Goal: Answer question/provide support: Share knowledge or assist other users

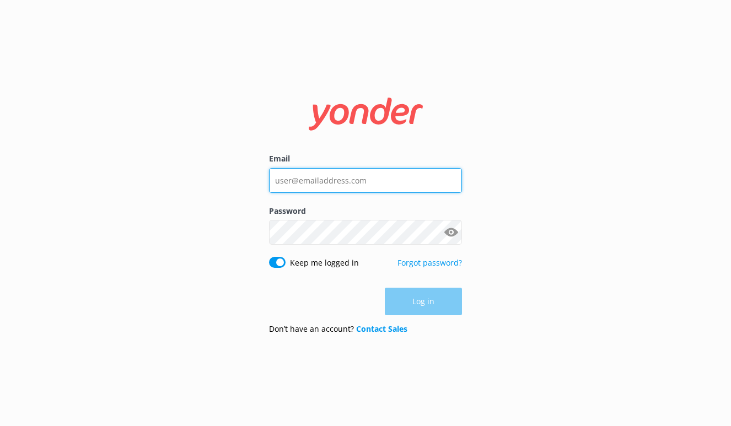
type input "bri@riverratgsm.com"
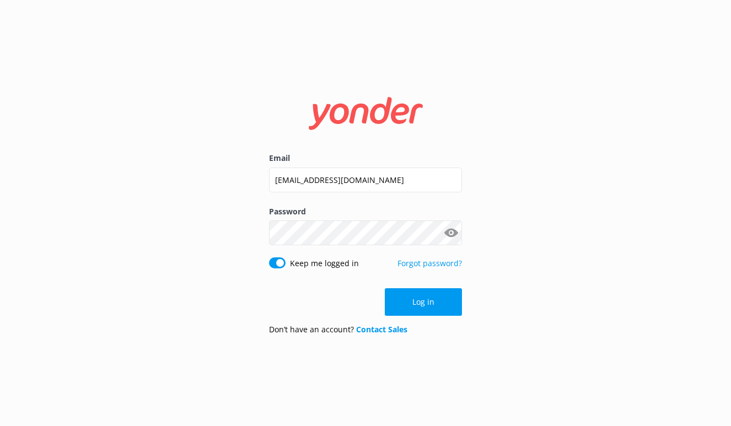
click at [428, 305] on div "Log in" at bounding box center [365, 302] width 193 height 28
click at [428, 305] on button "Log in" at bounding box center [423, 302] width 77 height 28
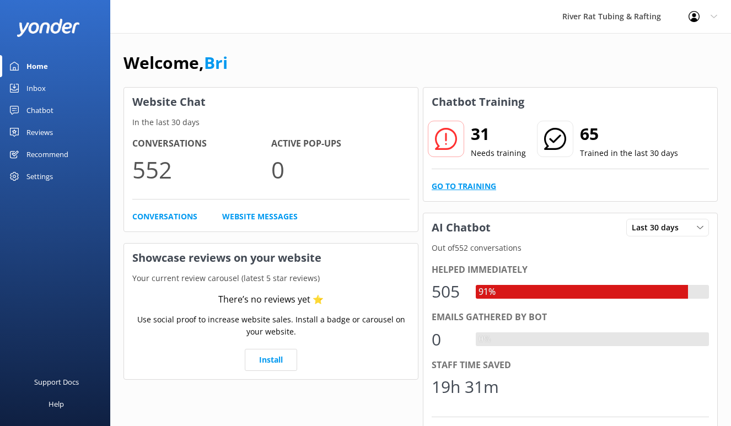
click at [470, 186] on link "Go to Training" at bounding box center [464, 186] width 65 height 12
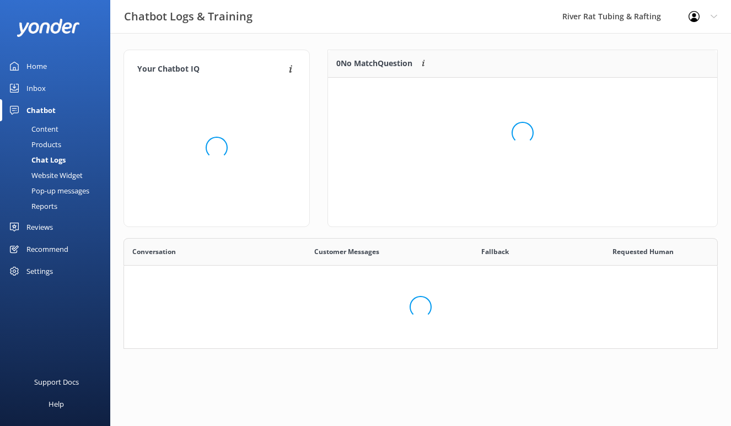
scroll to position [386, 593]
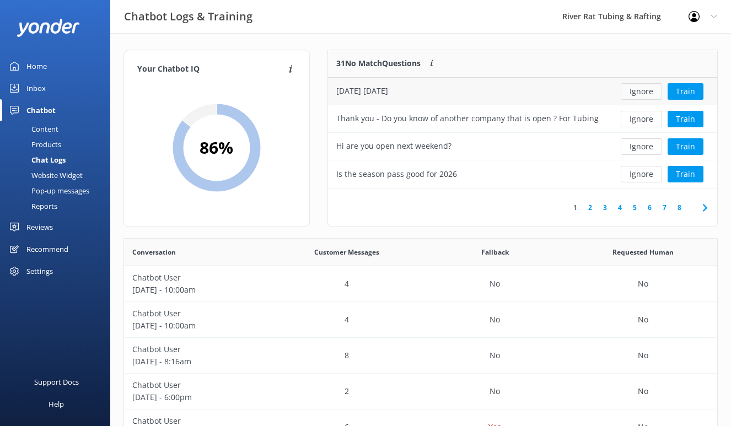
click at [636, 94] on button "Ignore" at bounding box center [641, 91] width 41 height 17
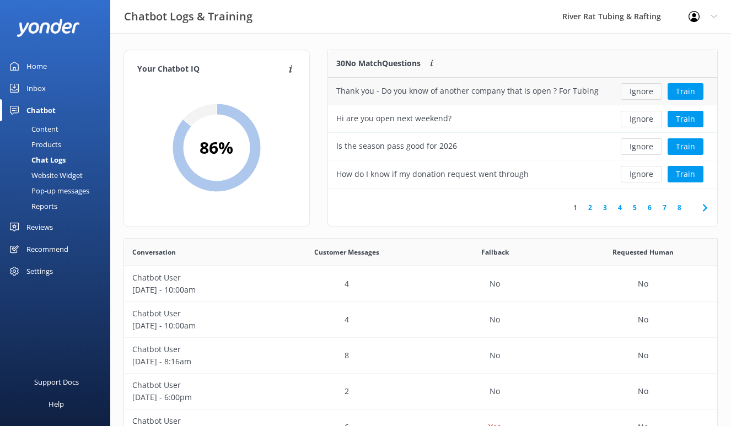
click at [643, 92] on button "Ignore" at bounding box center [641, 91] width 41 height 17
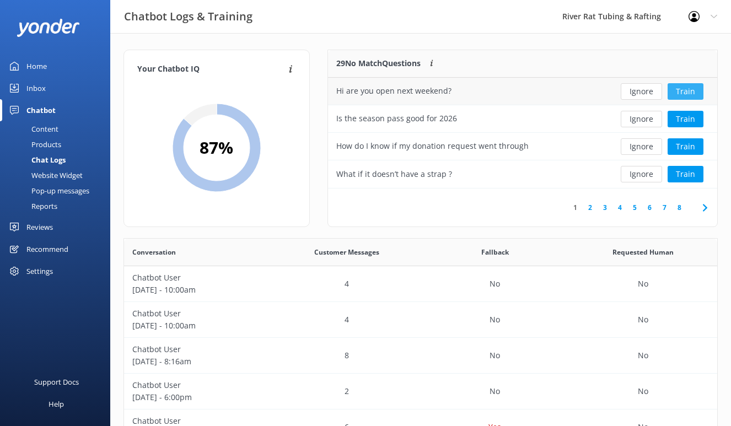
click at [690, 94] on button "Train" at bounding box center [686, 91] width 36 height 17
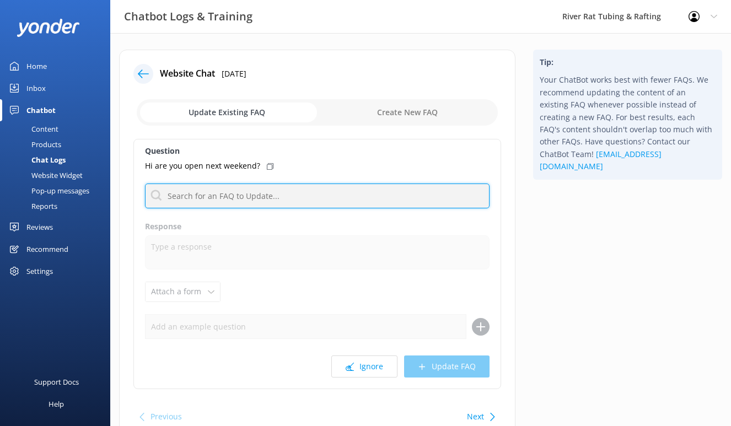
click at [225, 200] on input "text" at bounding box center [317, 196] width 345 height 25
type input "open"
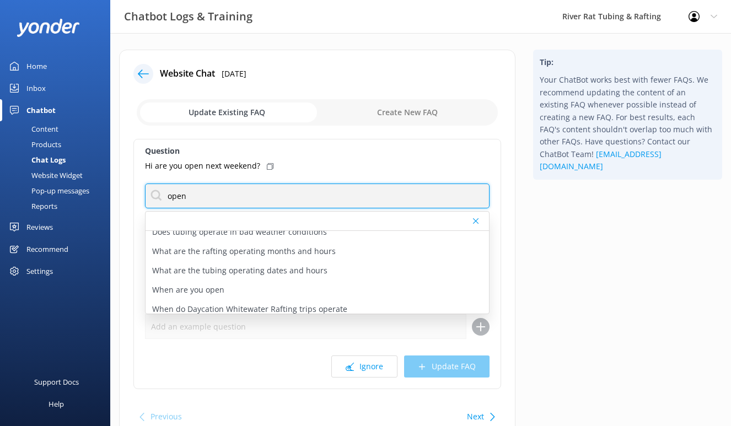
scroll to position [52, 0]
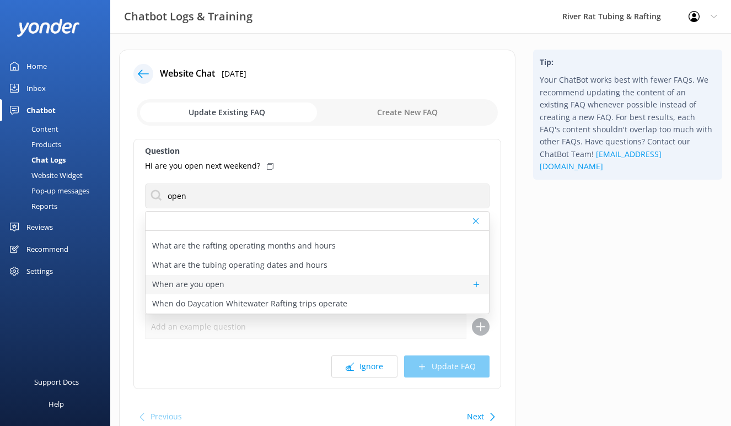
click at [203, 283] on p "When are you open" at bounding box center [188, 284] width 72 height 12
type textarea "For TUBING in [GEOGRAPHIC_DATA], we are open 7 days/week between [DATE] - [DATE…"
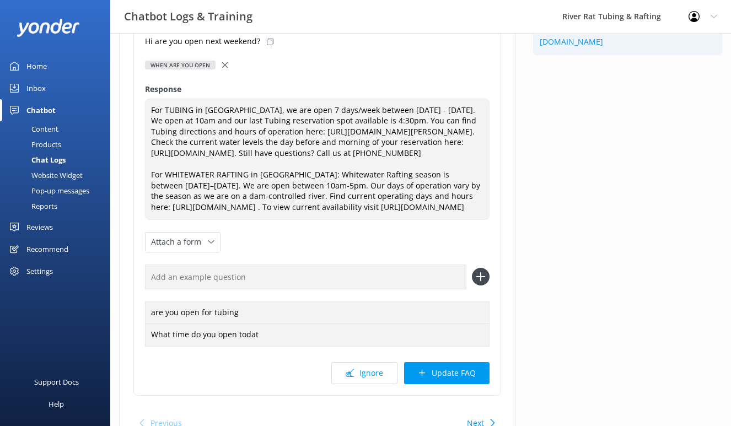
scroll to position [168, 0]
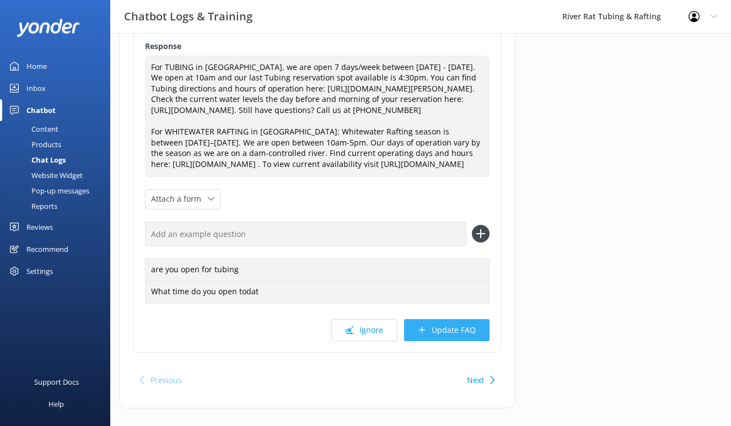
click at [470, 341] on button "Update FAQ" at bounding box center [446, 330] width 85 height 22
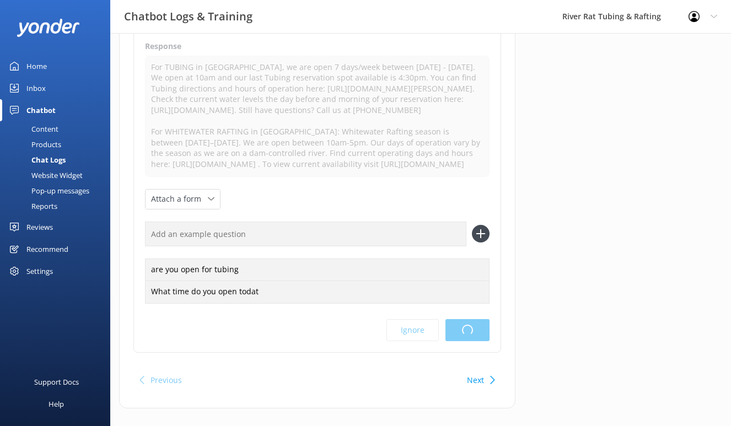
scroll to position [0, 0]
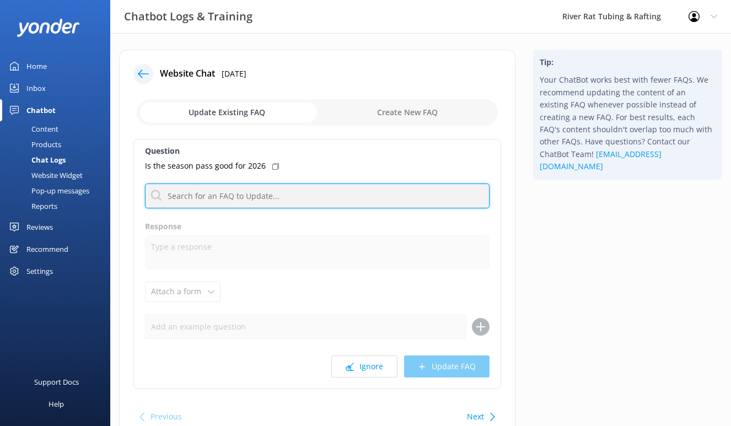
click at [260, 193] on input "text" at bounding box center [317, 196] width 345 height 25
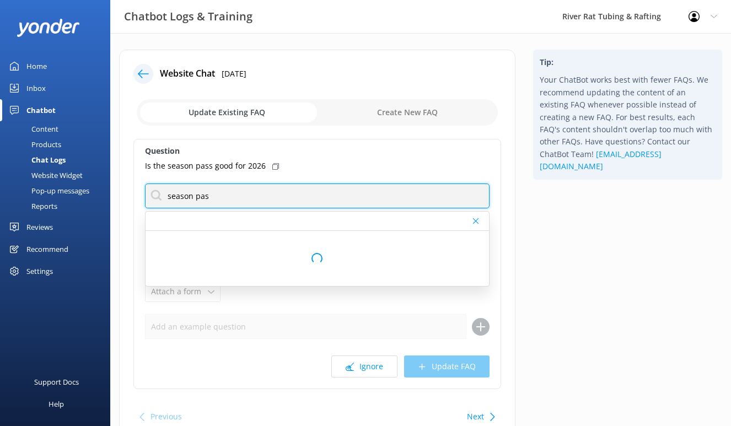
type input "season pass"
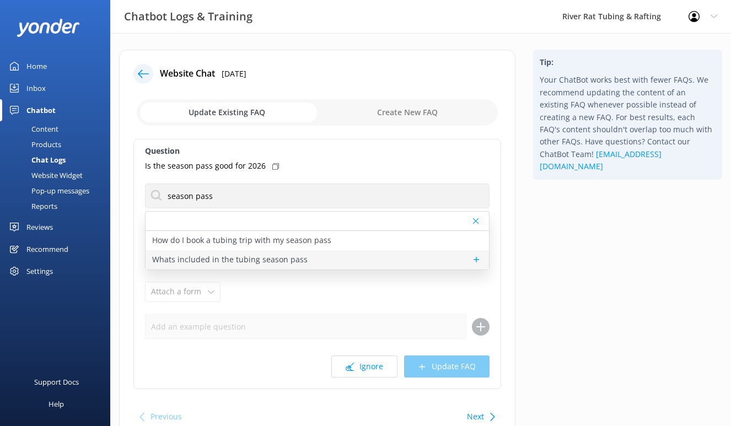
click at [252, 261] on p "Whats included in the tubing season pass" at bounding box center [229, 260] width 155 height 12
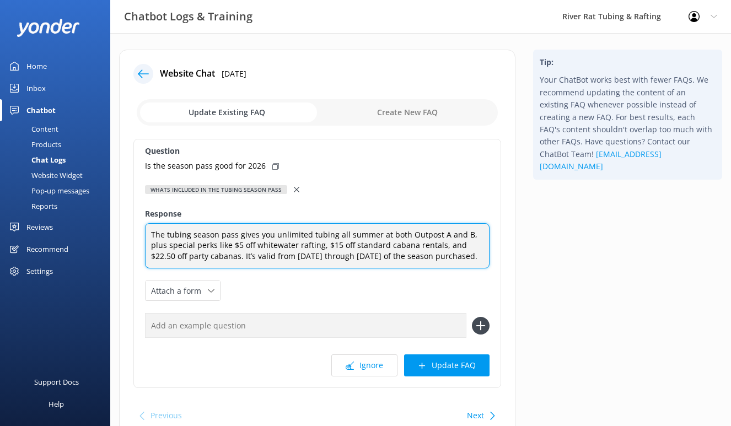
drag, startPoint x: 374, startPoint y: 237, endPoint x: 335, endPoint y: 237, distance: 39.7
click at [335, 237] on textarea "The tubing season pass gives you unlimited tubing all summer at both Outpost A …" at bounding box center [317, 246] width 345 height 46
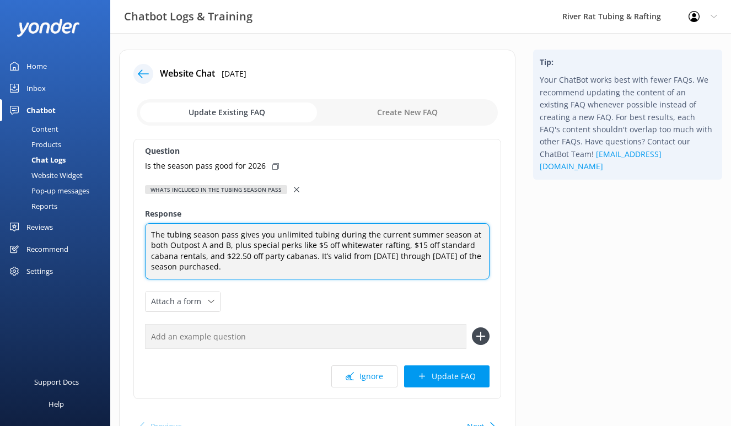
type textarea "The tubing season pass gives you unlimited tubing during the current summer sea…"
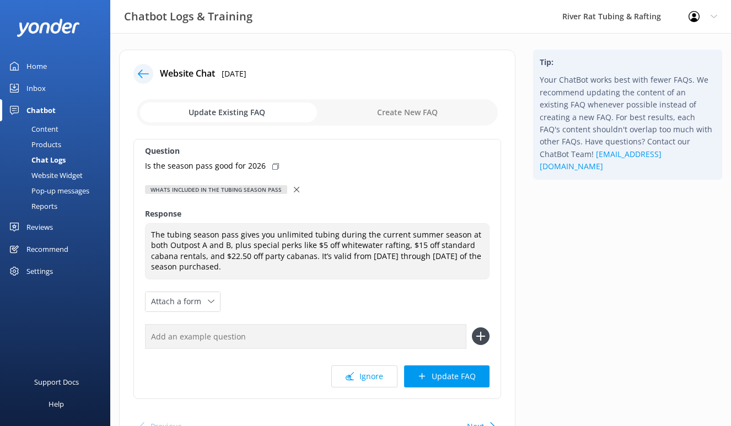
click at [329, 284] on div "Question Is the season pass good for 2026 Whats included in the tubing season p…" at bounding box center [317, 269] width 368 height 260
click at [432, 379] on button "Update FAQ" at bounding box center [446, 377] width 85 height 22
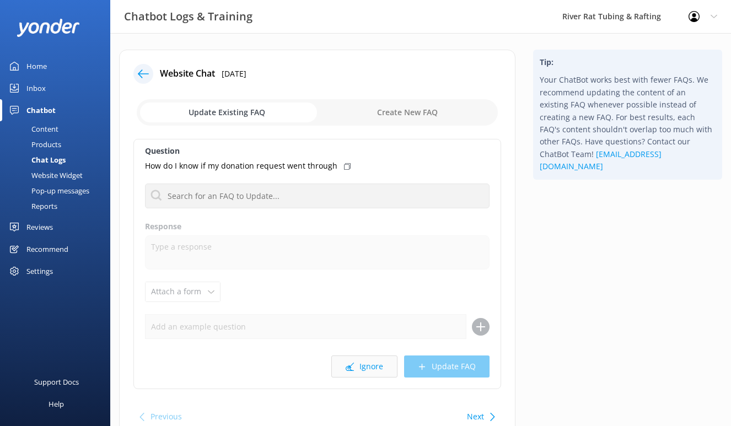
click at [357, 363] on button "Ignore" at bounding box center [364, 367] width 66 height 22
click at [349, 363] on icon at bounding box center [350, 367] width 8 height 8
click at [359, 366] on button "Ignore" at bounding box center [364, 367] width 66 height 22
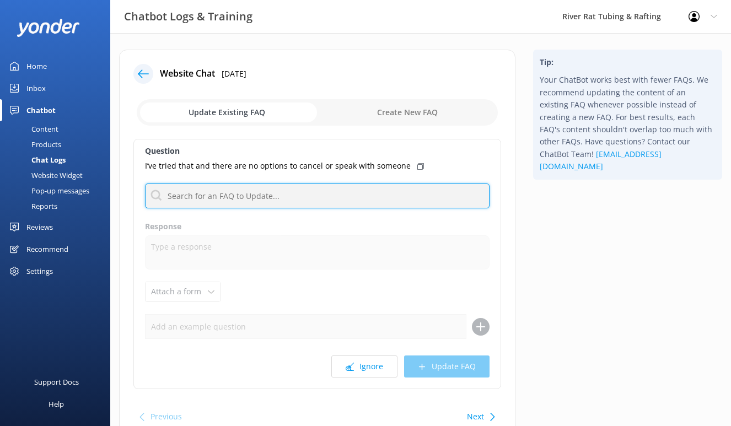
click at [318, 199] on input "text" at bounding box center [317, 196] width 345 height 25
type input "contact"
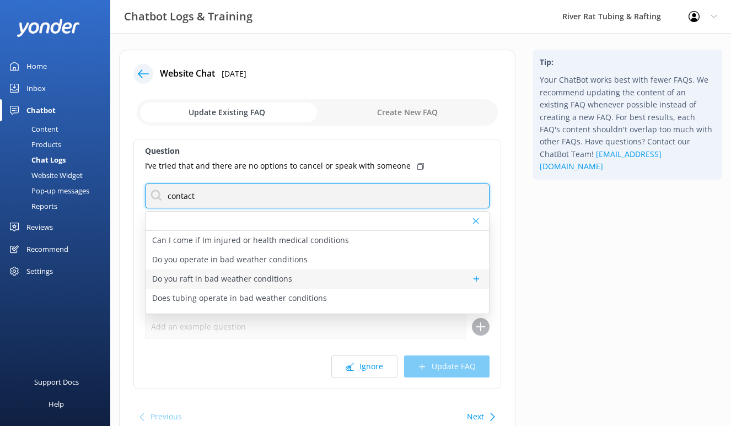
scroll to position [14, 0]
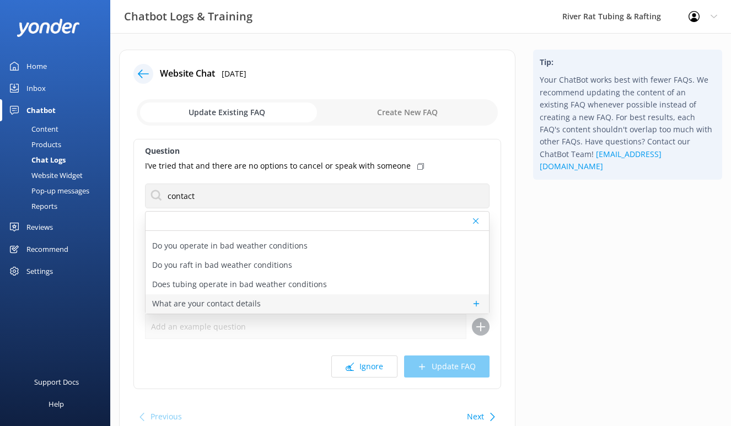
click at [246, 306] on p "What are your contact details" at bounding box center [206, 304] width 109 height 12
type textarea "You can contact the River Rat Tubing & Rafting team at (865) 448-8888 or by fil…"
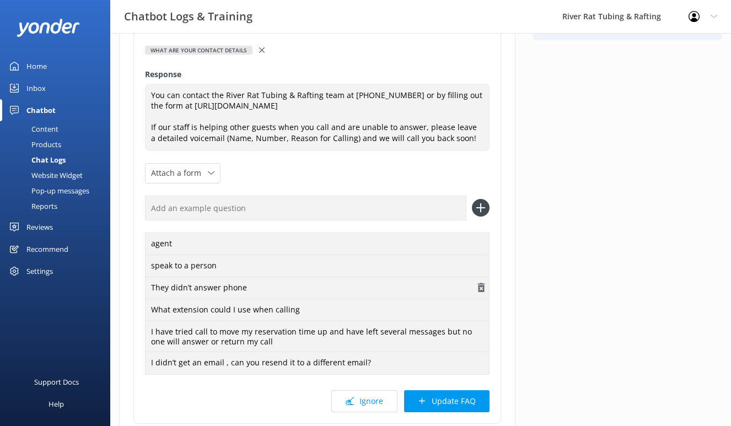
scroll to position [148, 0]
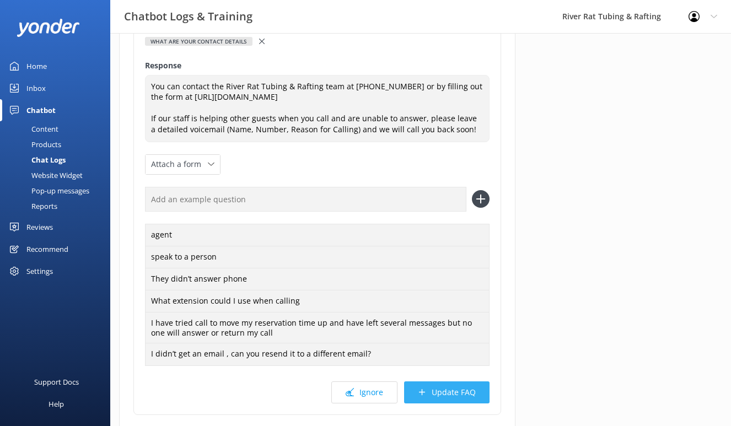
click at [450, 392] on button "Update FAQ" at bounding box center [446, 392] width 85 height 22
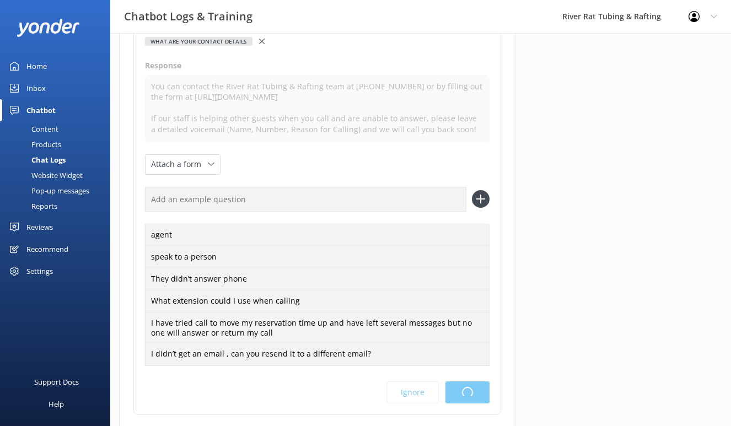
scroll to position [0, 0]
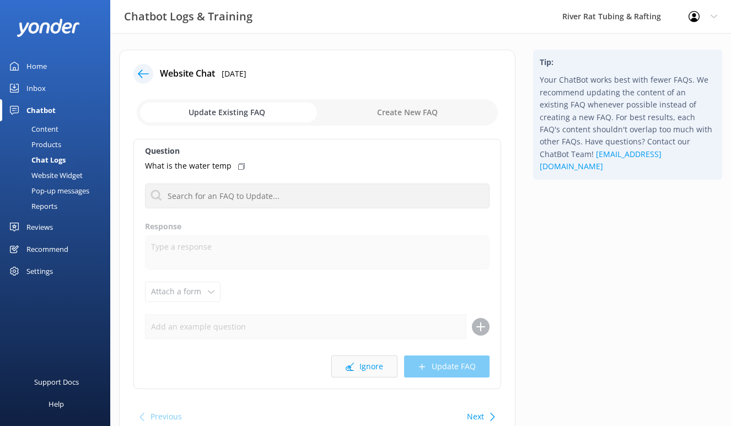
click at [363, 362] on button "Ignore" at bounding box center [364, 367] width 66 height 22
click at [355, 364] on button "Ignore" at bounding box center [364, 367] width 66 height 22
click at [361, 368] on button "Ignore" at bounding box center [364, 367] width 66 height 22
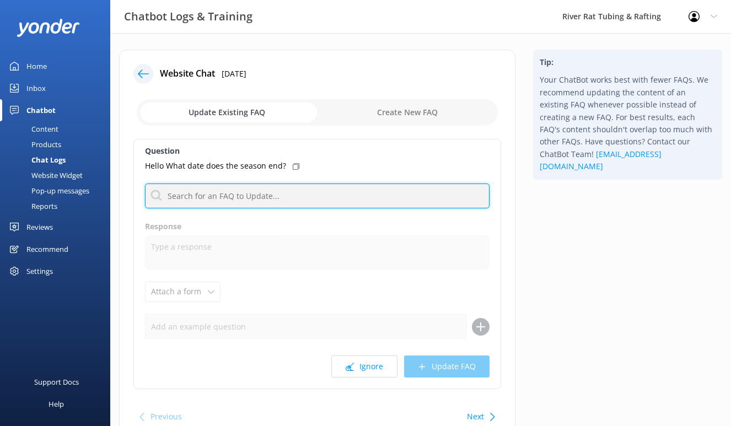
click at [278, 198] on input "text" at bounding box center [317, 196] width 345 height 25
type input "open"
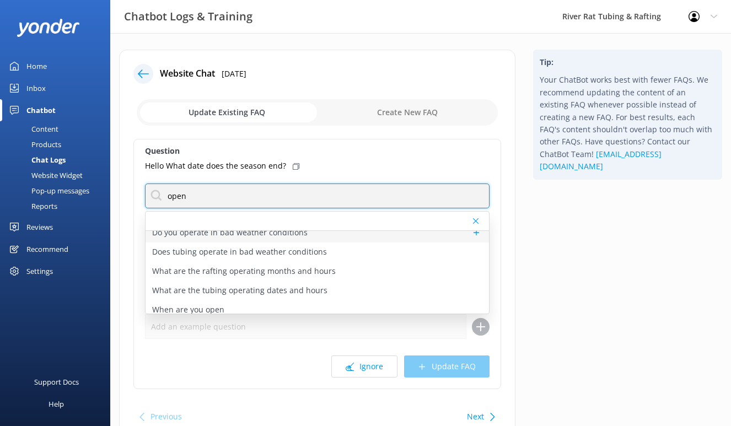
scroll to position [52, 0]
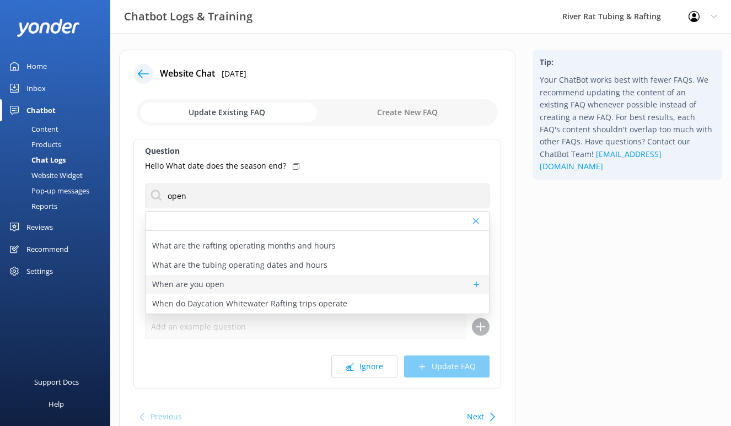
click at [212, 287] on p "When are you open" at bounding box center [188, 284] width 72 height 12
type textarea "For TUBING in [GEOGRAPHIC_DATA], we are open 7 days/week between [DATE] - [DATE…"
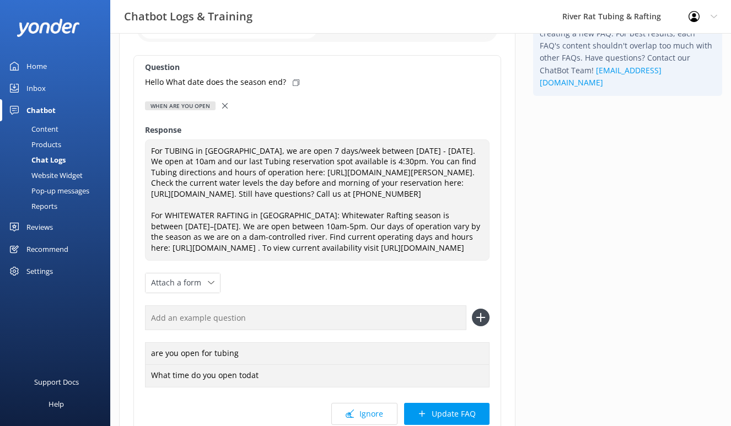
scroll to position [120, 0]
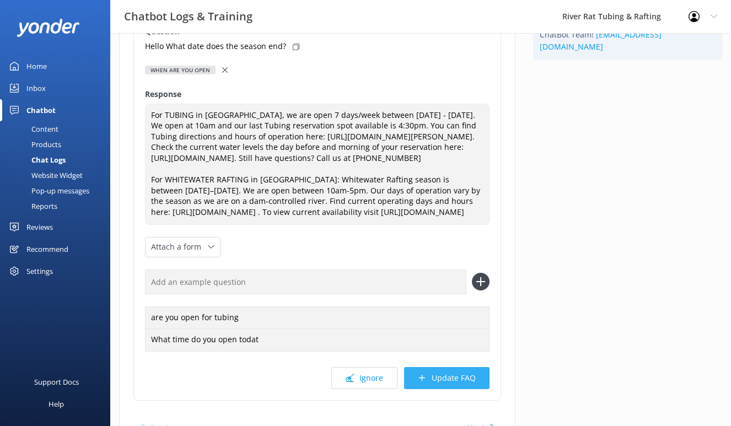
click at [459, 389] on button "Update FAQ" at bounding box center [446, 378] width 85 height 22
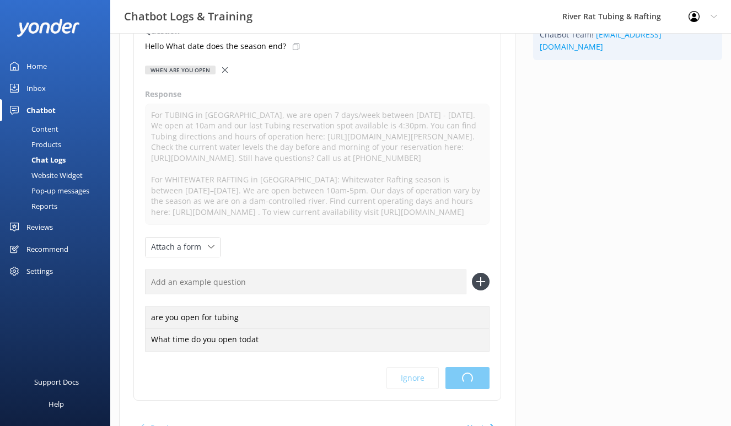
scroll to position [0, 0]
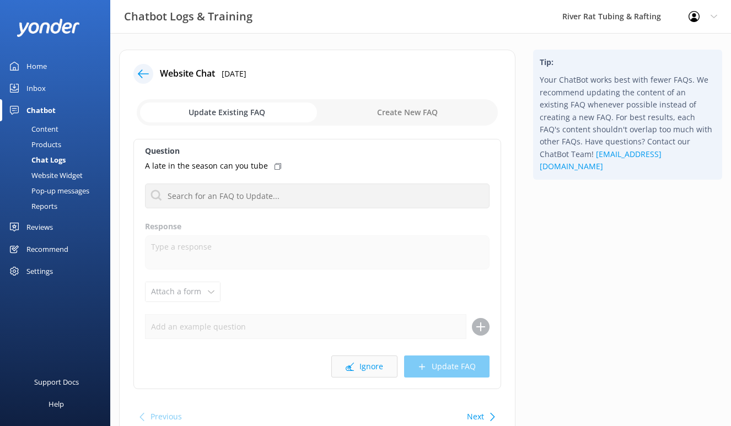
click at [364, 369] on button "Ignore" at bounding box center [364, 367] width 66 height 22
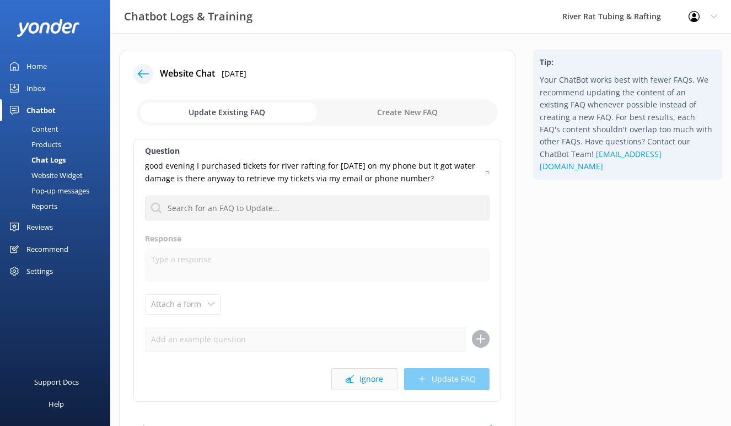
click at [357, 378] on button "Ignore" at bounding box center [364, 379] width 66 height 22
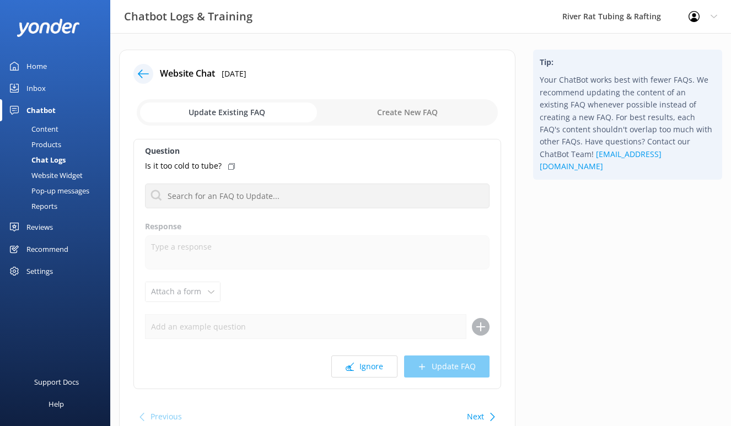
click at [357, 378] on div "Question Is it too cold to tube? Do you have a lost property Do you operate in …" at bounding box center [317, 264] width 368 height 250
click at [359, 370] on button "Ignore" at bounding box center [364, 367] width 66 height 22
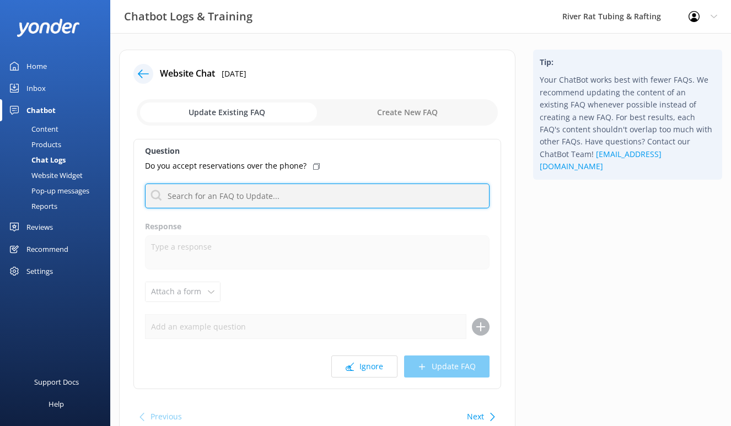
click at [344, 202] on input "text" at bounding box center [317, 196] width 345 height 25
type input "c"
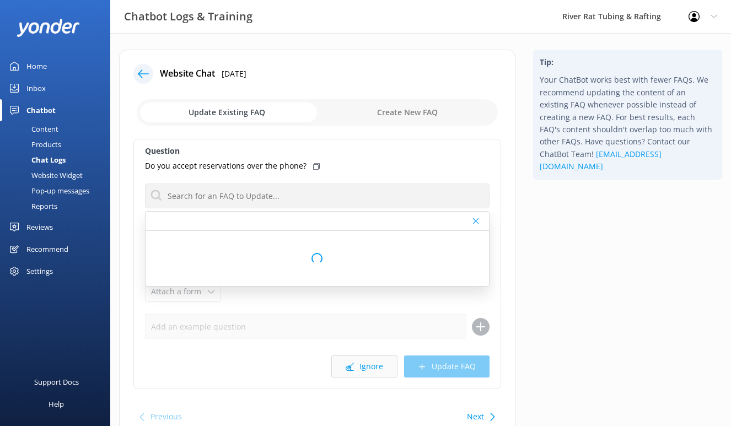
click at [355, 364] on button "Ignore" at bounding box center [364, 367] width 66 height 22
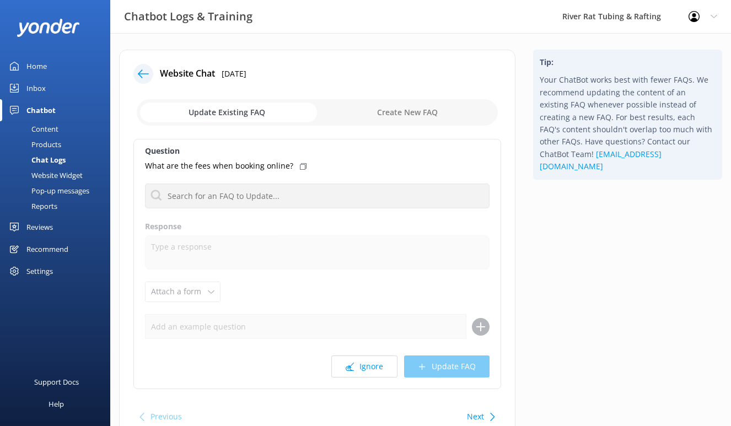
click at [355, 364] on button "Ignore" at bounding box center [364, 367] width 66 height 22
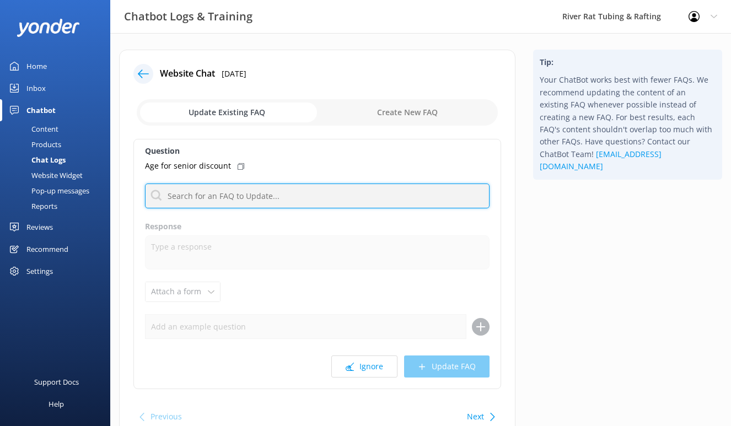
click at [284, 198] on input "text" at bounding box center [317, 196] width 345 height 25
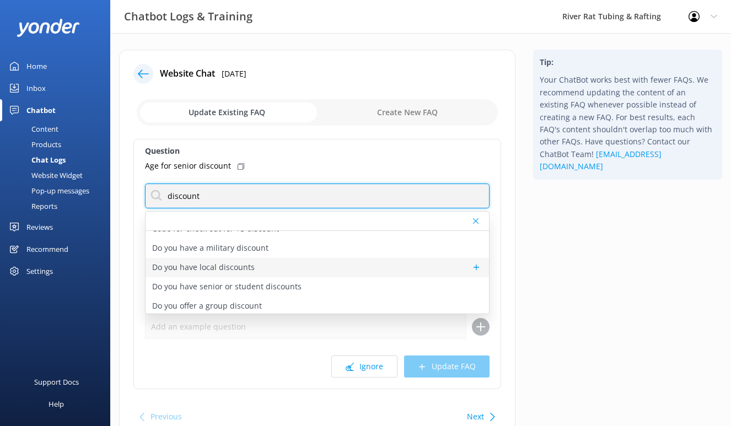
scroll to position [12, 0]
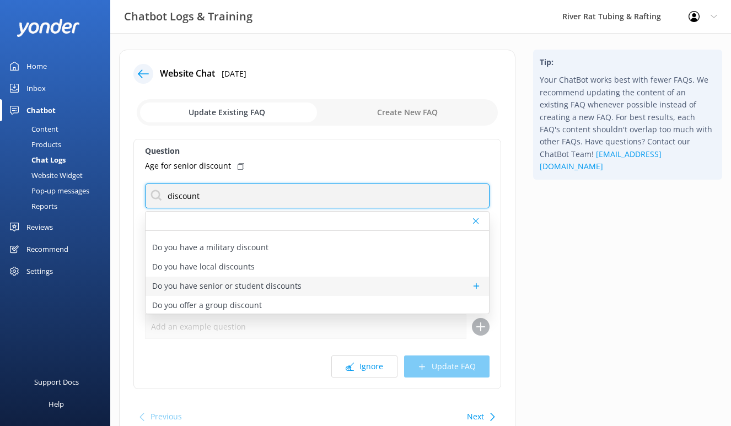
type input "discount"
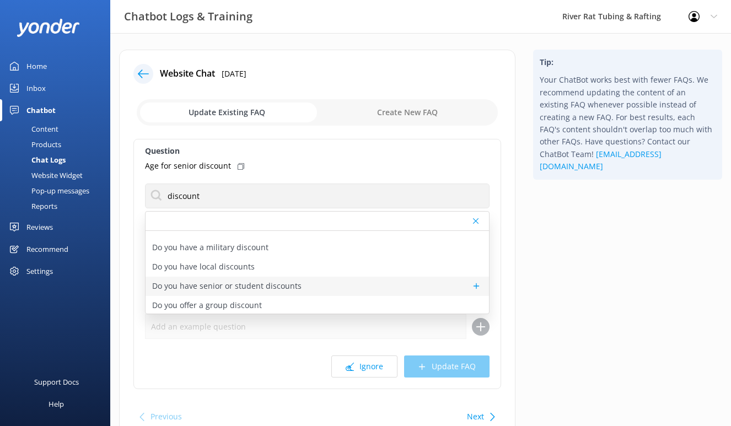
click at [298, 286] on div "Do you have senior or student discounts" at bounding box center [317, 286] width 343 height 19
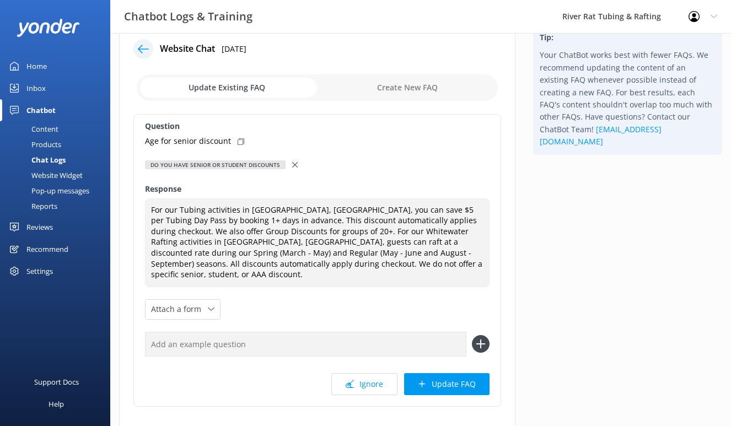
scroll to position [25, 0]
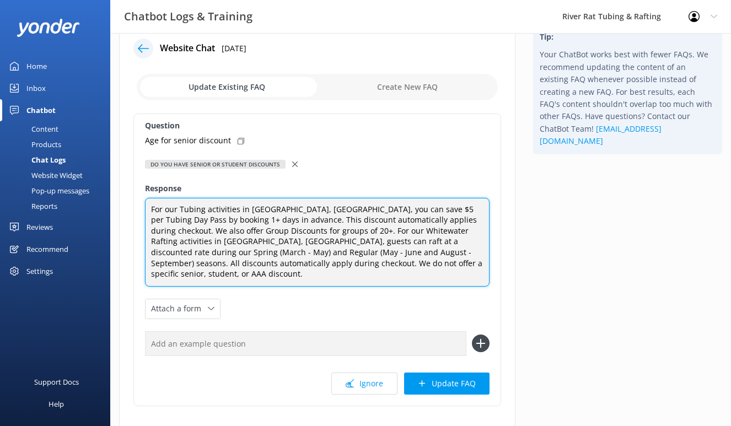
drag, startPoint x: 458, startPoint y: 254, endPoint x: 458, endPoint y: 262, distance: 8.3
click at [458, 262] on textarea "For our Tubing activities in Townsend, TN, you can save $5 per Tubing Day Pass …" at bounding box center [317, 242] width 345 height 89
click at [151, 212] on textarea "For our Tubing activities in Townsend, TN, you can save $5 per Tubing Day Pass …" at bounding box center [317, 242] width 345 height 89
paste textarea "We do not offer a specific senior, student, or AAA discount."
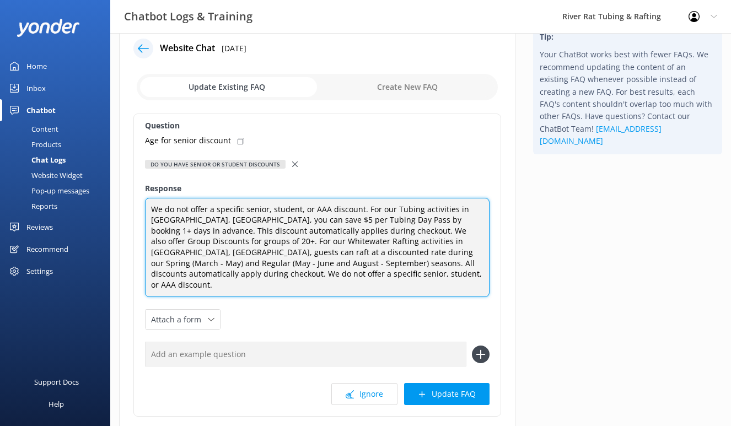
drag, startPoint x: 244, startPoint y: 271, endPoint x: 364, endPoint y: 264, distance: 120.9
click at [364, 264] on textarea "We do not offer a specific senior, student, or AAA discount. For our Tubing act…" at bounding box center [317, 248] width 345 height 100
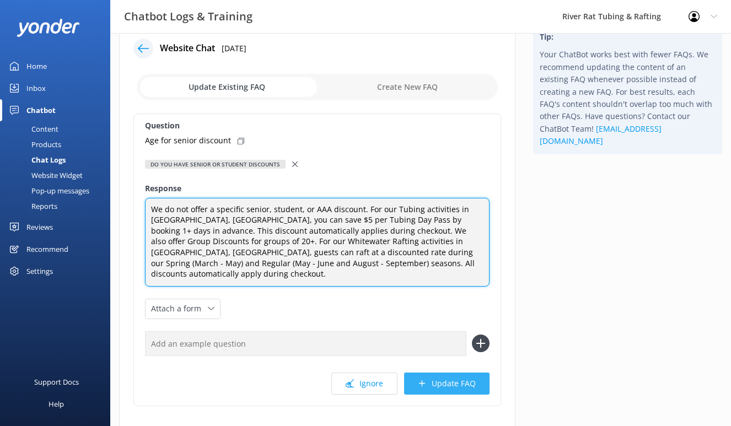
type textarea "We do not offer a specific senior, student, or AAA discount. For our Tubing act…"
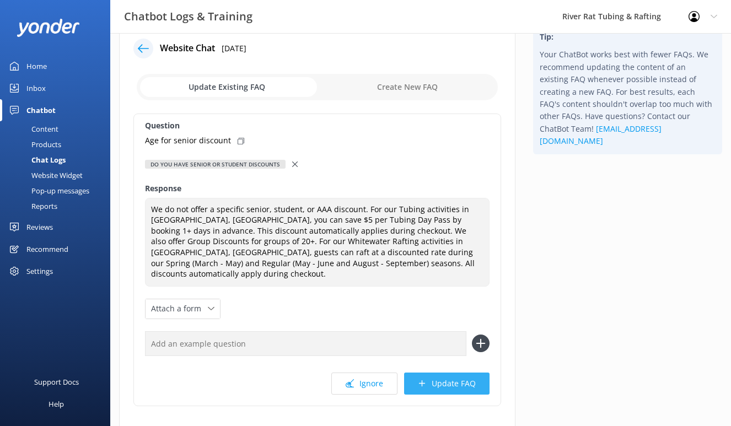
click at [437, 373] on button "Update FAQ" at bounding box center [446, 384] width 85 height 22
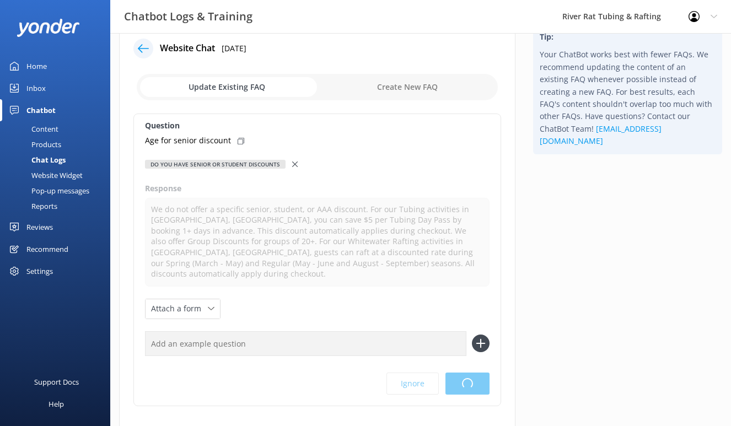
scroll to position [0, 0]
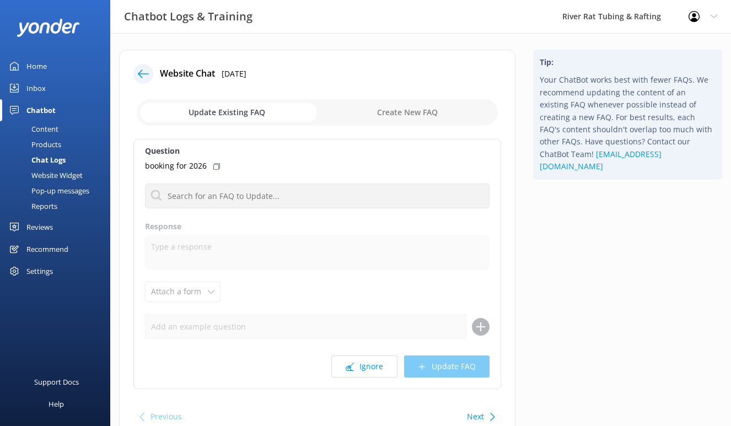
click at [479, 415] on button "Next" at bounding box center [475, 417] width 17 height 22
click at [357, 369] on button "Ignore" at bounding box center [364, 367] width 66 height 22
click at [375, 362] on button "Ignore" at bounding box center [364, 367] width 66 height 22
click at [356, 370] on button "Ignore" at bounding box center [364, 367] width 66 height 22
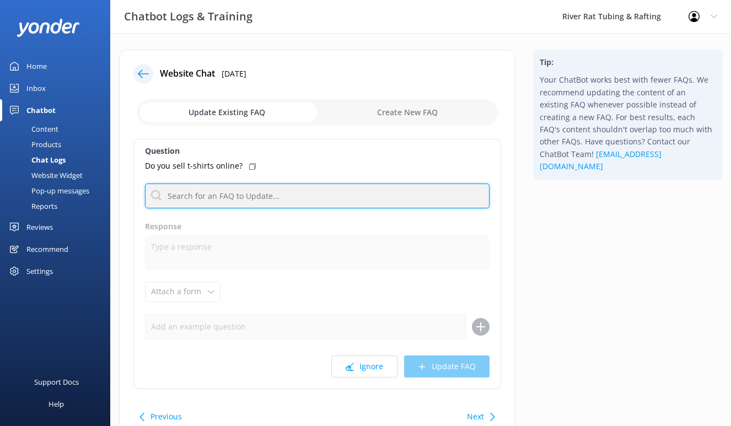
click at [345, 195] on input "text" at bounding box center [317, 196] width 345 height 25
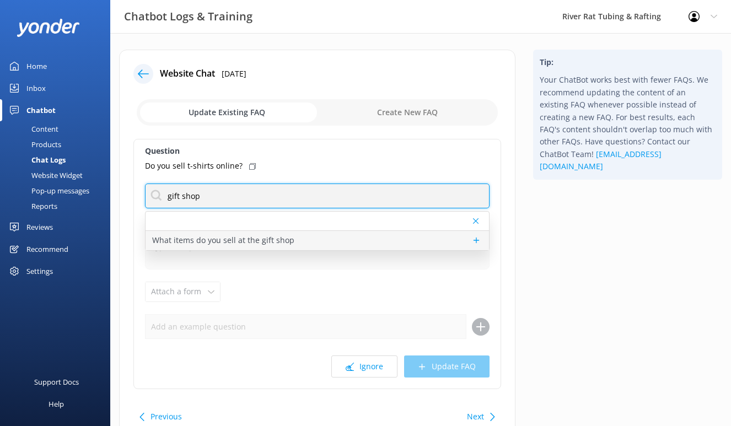
type input "gift shop"
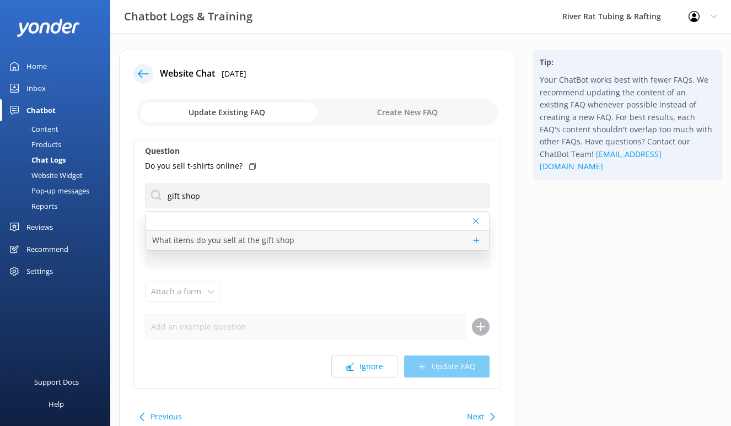
click at [286, 238] on p "What items do you sell at the gift shop" at bounding box center [223, 240] width 142 height 12
type textarea "Our River Rat Gift Shops have all the essentials and souvenirs to make your tri…"
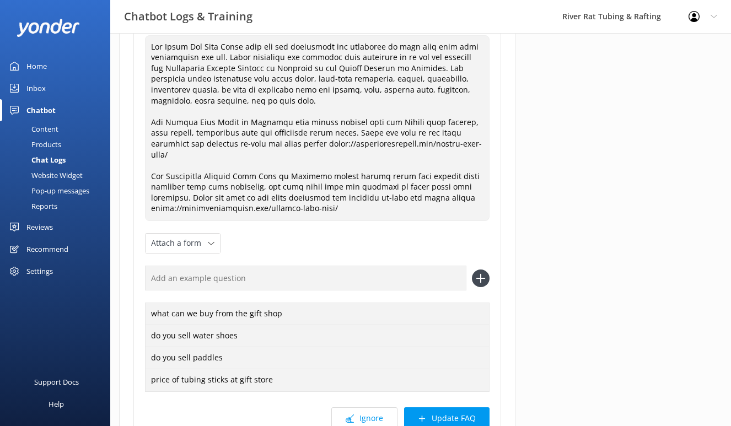
scroll to position [192, 0]
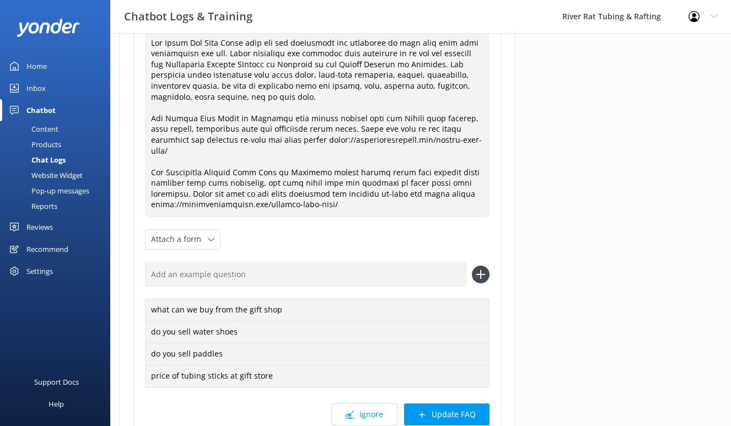
click at [559, 234] on div "Tip: Your ChatBot works best with fewer FAQs. We recommend updating the content…" at bounding box center [627, 181] width 207 height 646
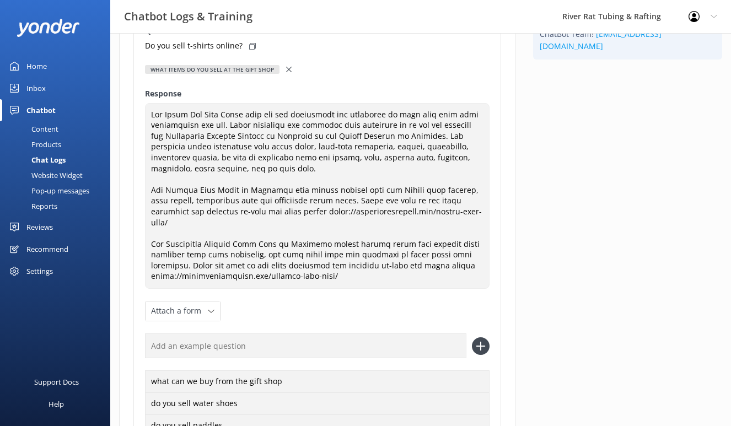
scroll to position [0, 0]
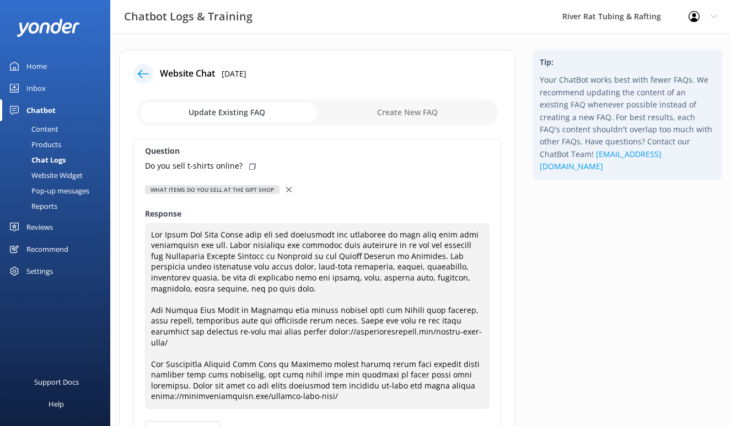
click at [286, 190] on icon at bounding box center [289, 190] width 6 height 6
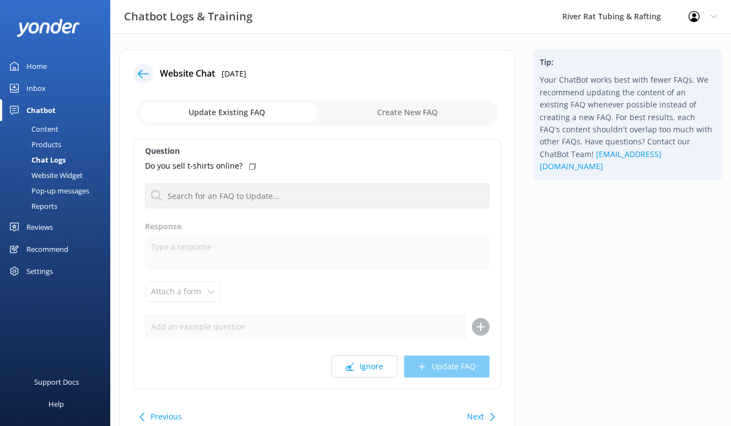
click at [211, 234] on div "Question Do you sell t-shirts online? What items do you sell at the gift shop R…" at bounding box center [317, 264] width 368 height 250
click at [389, 117] on input "checkbox" at bounding box center [317, 112] width 361 height 26
checkbox input "true"
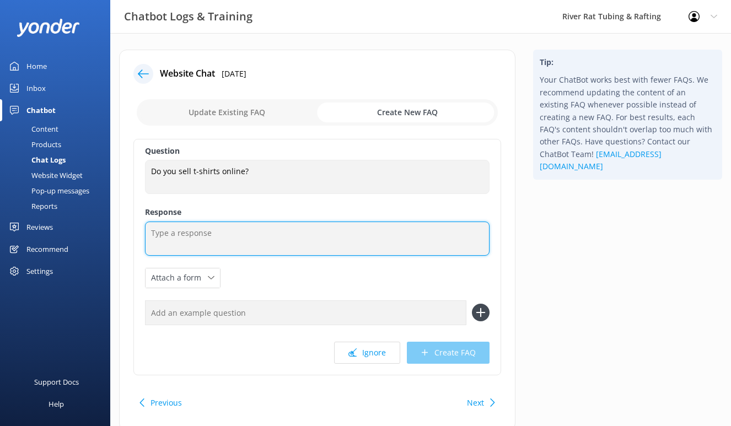
click at [224, 233] on textarea at bounding box center [317, 239] width 345 height 34
type textarea "We do"
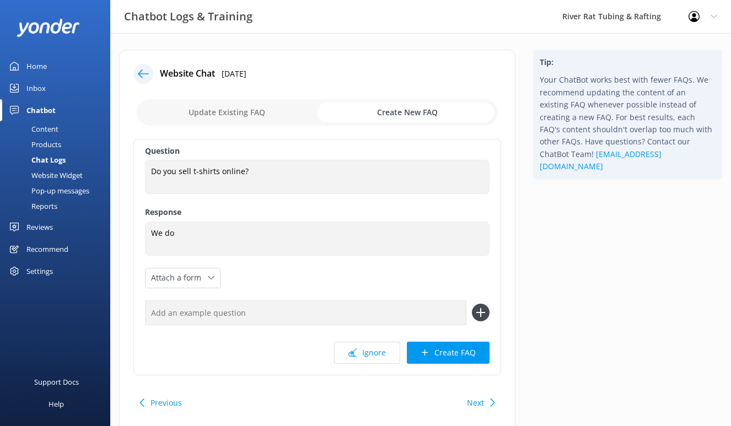
click at [201, 112] on input "checkbox" at bounding box center [317, 112] width 361 height 26
checkbox input "false"
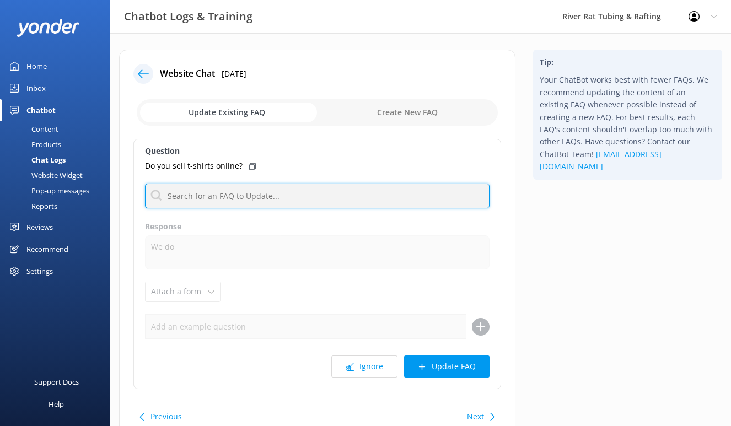
click at [186, 198] on input "text" at bounding box center [317, 196] width 345 height 25
type input "gift shop"
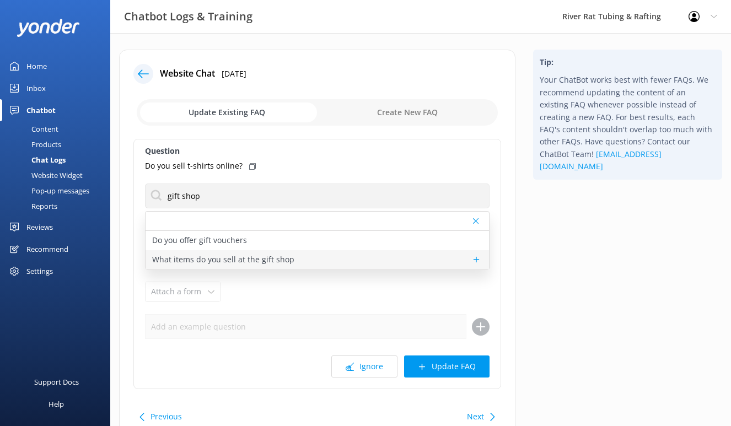
click at [197, 260] on p "What items do you sell at the gift shop" at bounding box center [223, 260] width 142 height 12
type textarea "Our River Rat Gift Shops have all the essentials and souvenirs to make your tri…"
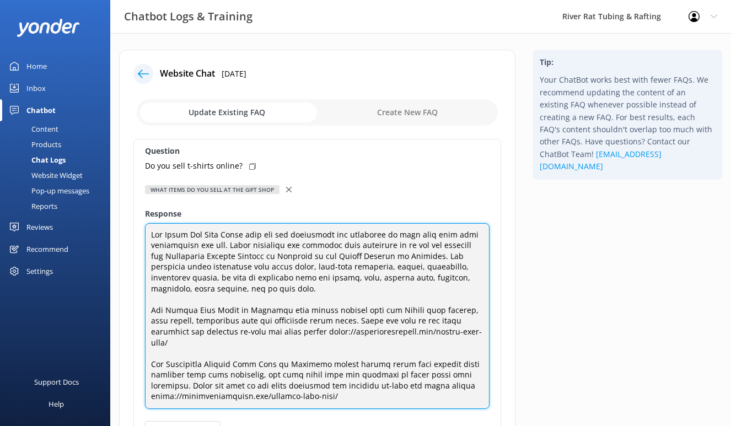
drag, startPoint x: 334, startPoint y: 397, endPoint x: 145, endPoint y: 313, distance: 207.3
click at [145, 313] on textarea at bounding box center [317, 316] width 345 height 186
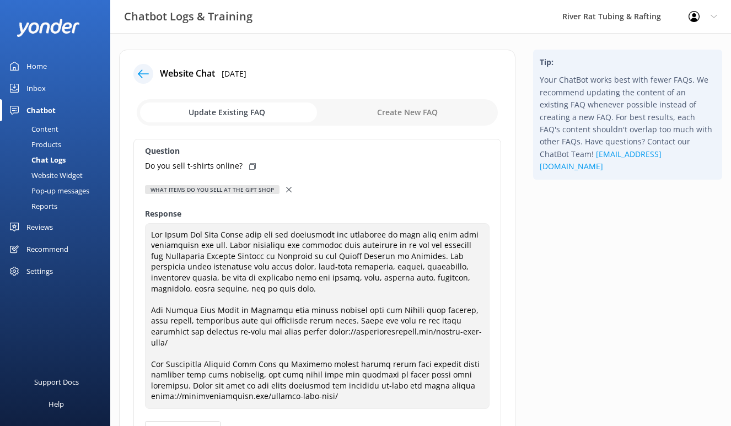
click at [286, 187] on use at bounding box center [289, 190] width 6 height 6
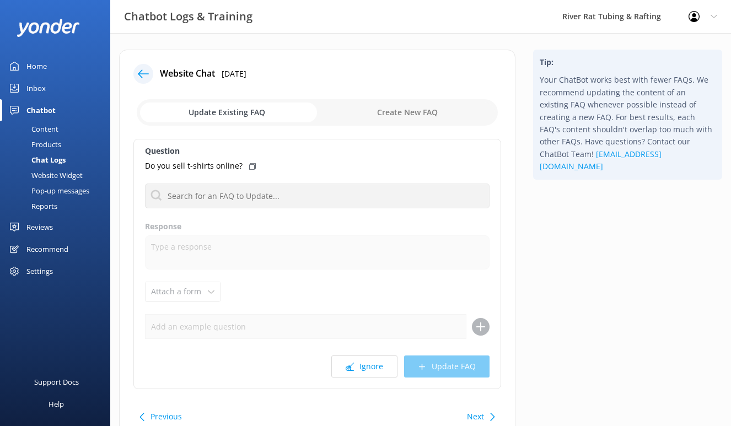
click at [379, 111] on input "checkbox" at bounding box center [317, 112] width 361 height 26
checkbox input "true"
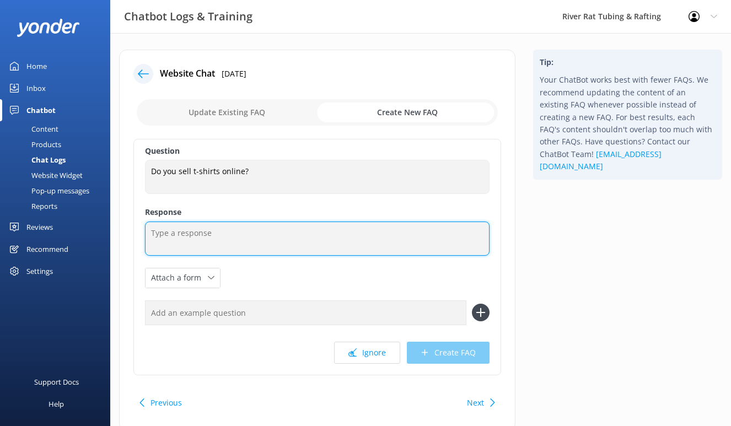
click at [176, 235] on textarea at bounding box center [317, 239] width 345 height 34
paste textarea "Our Tubing Gift Shops in Townsend also offers helpful gear for Tubing like padd…"
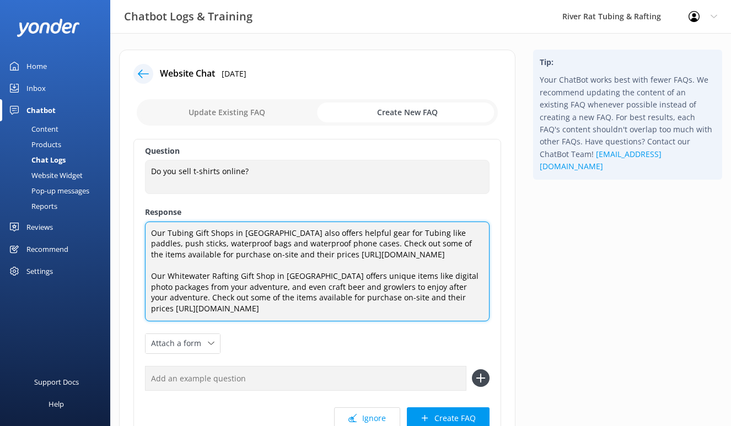
click at [153, 234] on textarea "Our Tubing Gift Shops in Townsend also offers helpful gear for Tubing like padd…" at bounding box center [317, 272] width 345 height 100
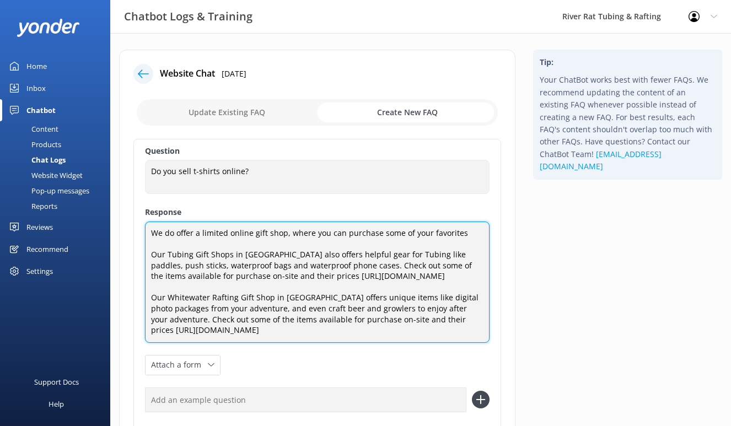
type textarea "We do offer a limited online gift shop, where you can purchase some of your fav…"
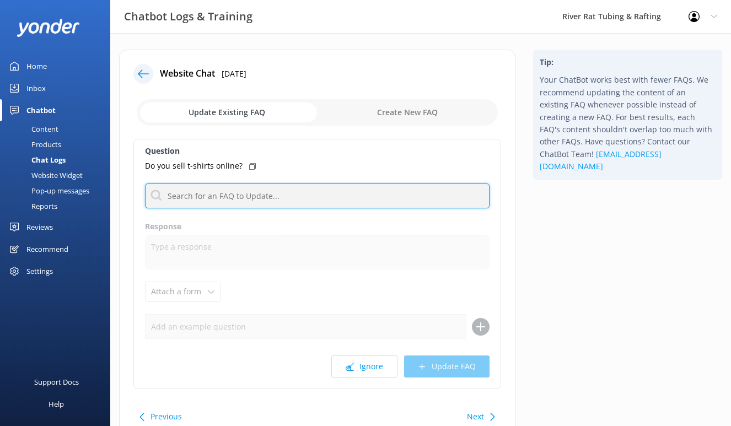
click at [240, 194] on input "text" at bounding box center [317, 196] width 345 height 25
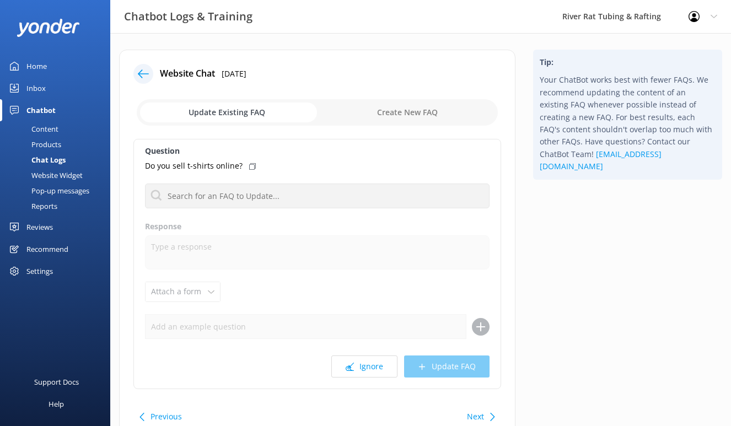
click at [367, 111] on input "checkbox" at bounding box center [317, 112] width 361 height 26
checkbox input "true"
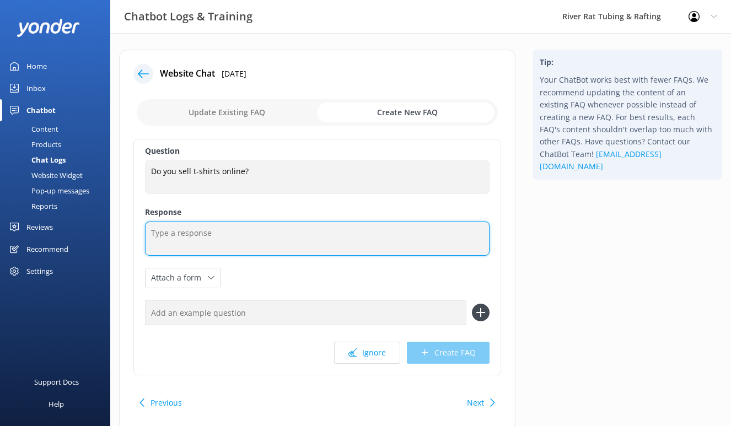
click at [176, 234] on textarea at bounding box center [317, 239] width 345 height 34
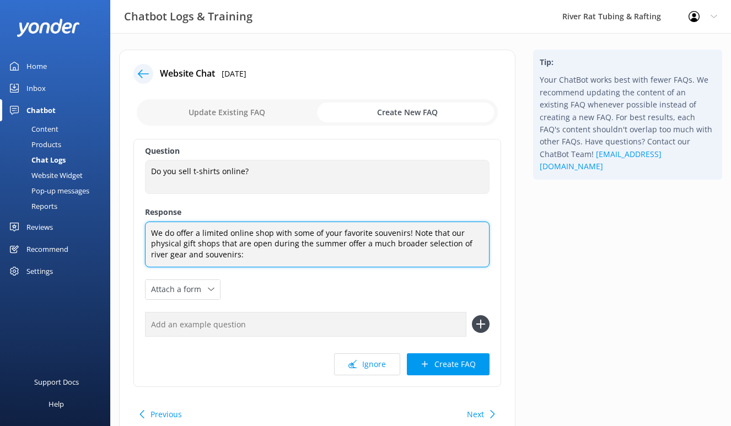
paste textarea "[URL][DOMAIN_NAME]"
type textarea "We do offer a limited online shop with some of your favorite souvenirs! Note th…"
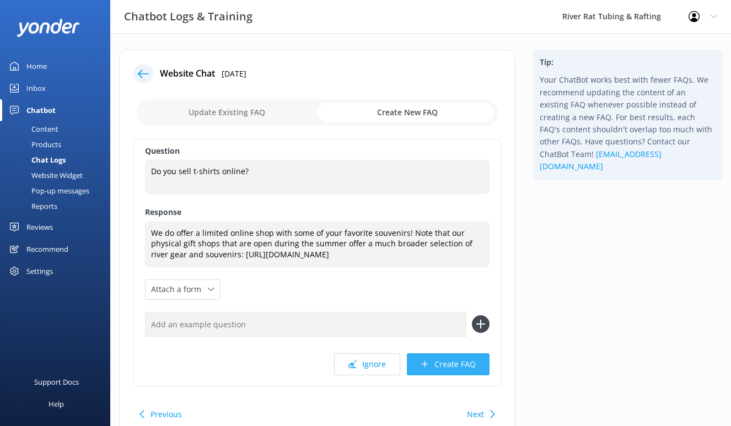
click at [442, 375] on button "Create FAQ" at bounding box center [448, 364] width 83 height 22
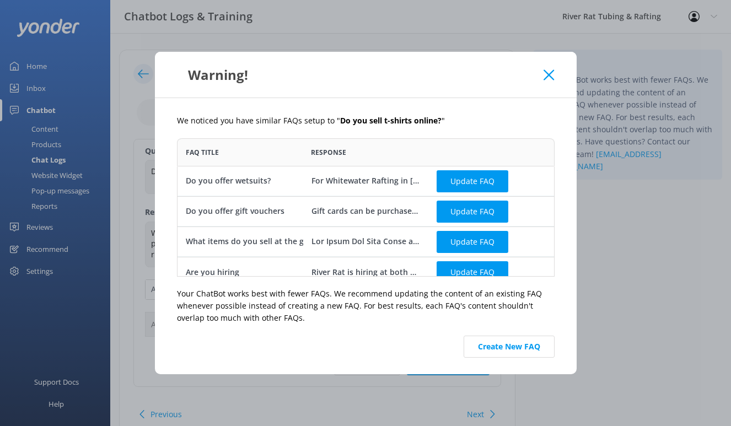
scroll to position [11, 0]
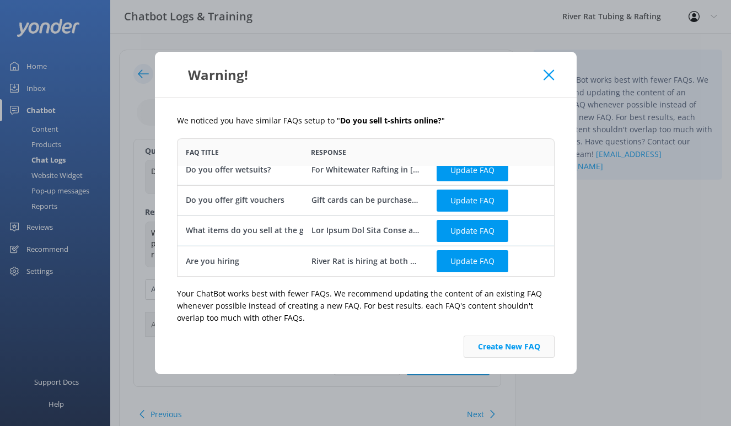
click at [499, 352] on button "Create New FAQ" at bounding box center [509, 347] width 91 height 22
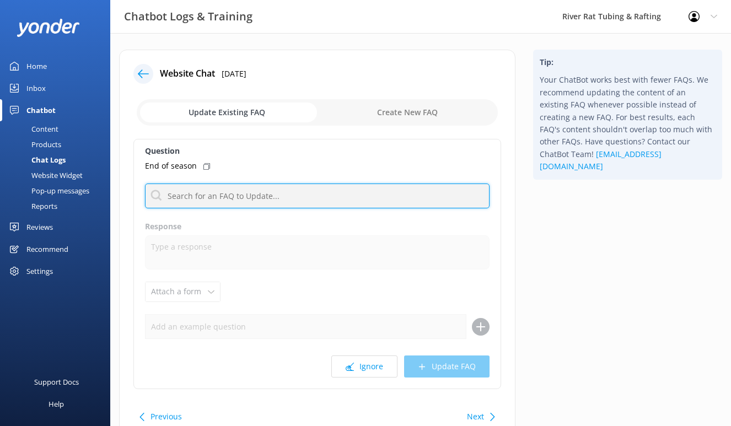
click at [329, 199] on input "text" at bounding box center [317, 196] width 345 height 25
type input "open"
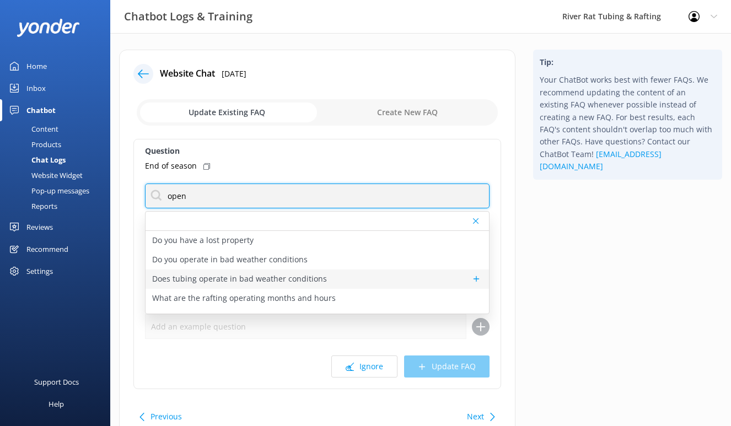
scroll to position [52, 0]
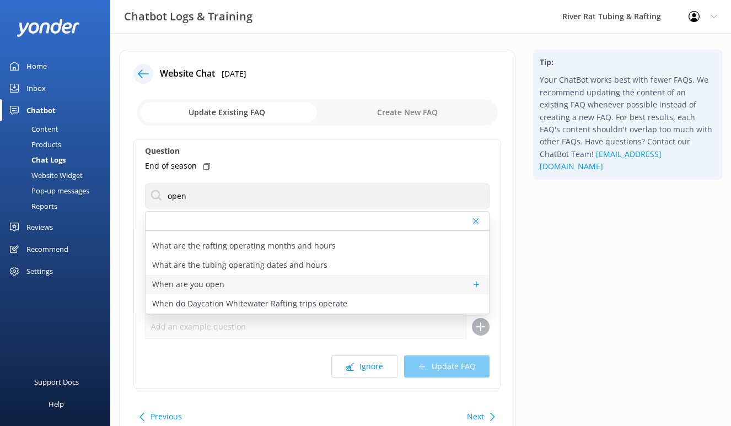
click at [230, 280] on div "When are you open" at bounding box center [317, 284] width 343 height 19
type textarea "For TUBING in [GEOGRAPHIC_DATA], we are open 7 days/week between [DATE] - [DATE…"
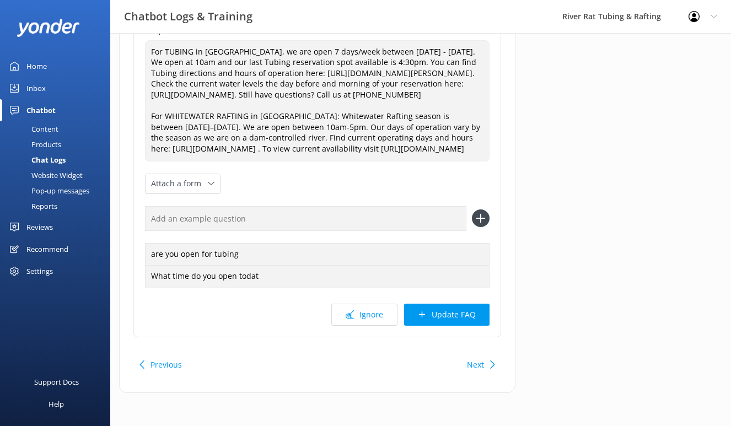
scroll to position [200, 0]
click at [454, 323] on button "Update FAQ" at bounding box center [446, 315] width 85 height 22
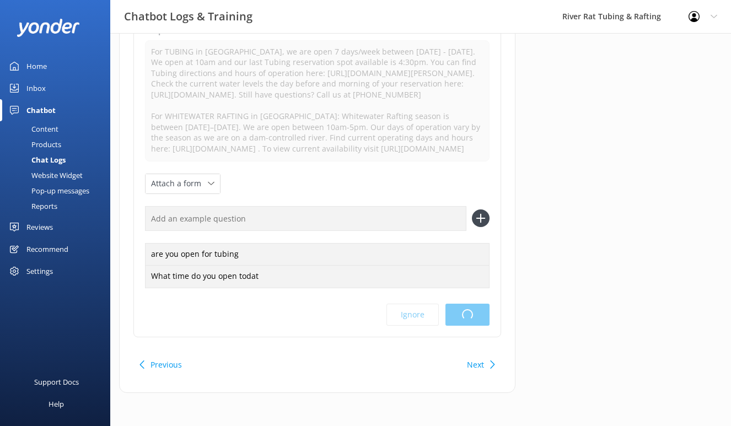
scroll to position [0, 0]
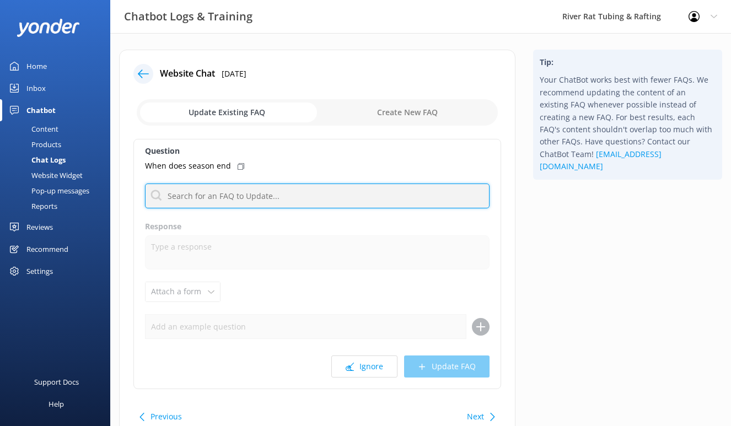
click at [316, 191] on input "text" at bounding box center [317, 196] width 345 height 25
type input "open"
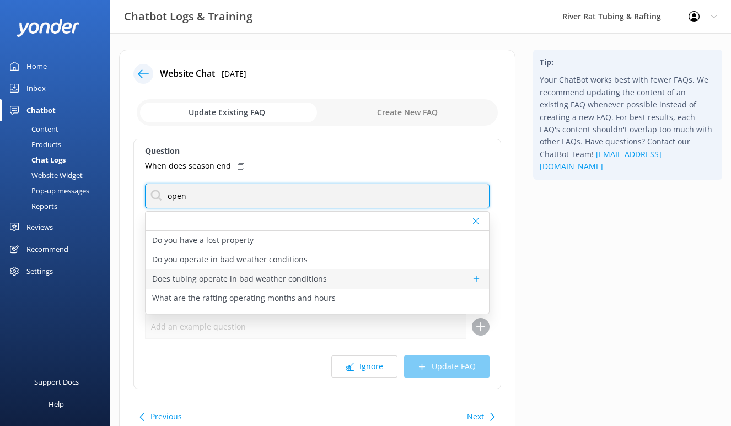
scroll to position [52, 0]
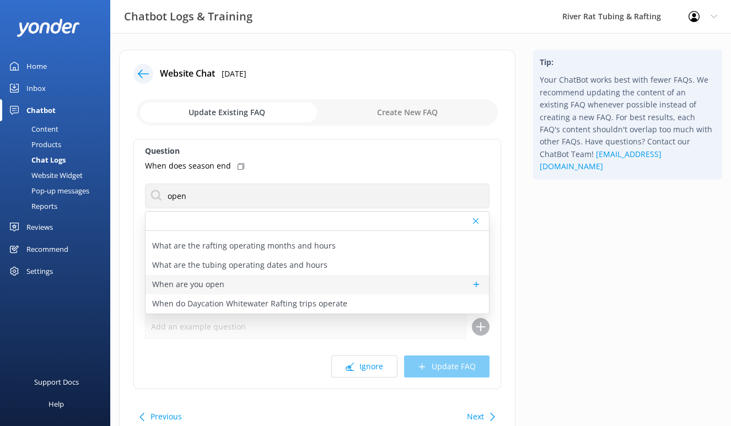
click at [222, 276] on div "When are you open" at bounding box center [317, 284] width 343 height 19
type textarea "For TUBING in [GEOGRAPHIC_DATA], we are open 7 days/week between [DATE] - [DATE…"
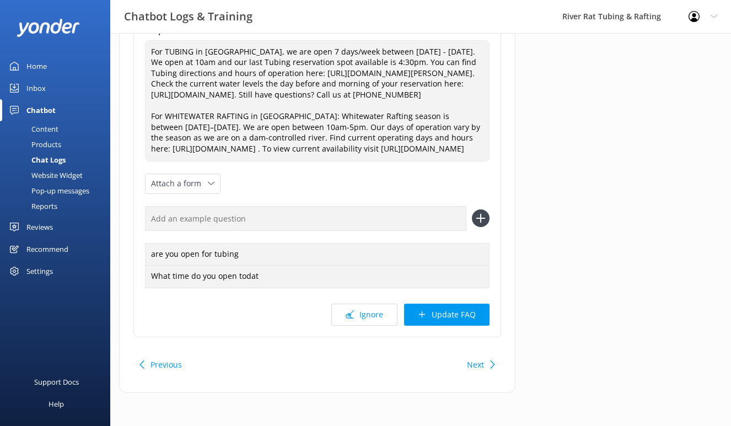
scroll to position [191, 0]
click at [475, 324] on button "Update FAQ" at bounding box center [446, 315] width 85 height 22
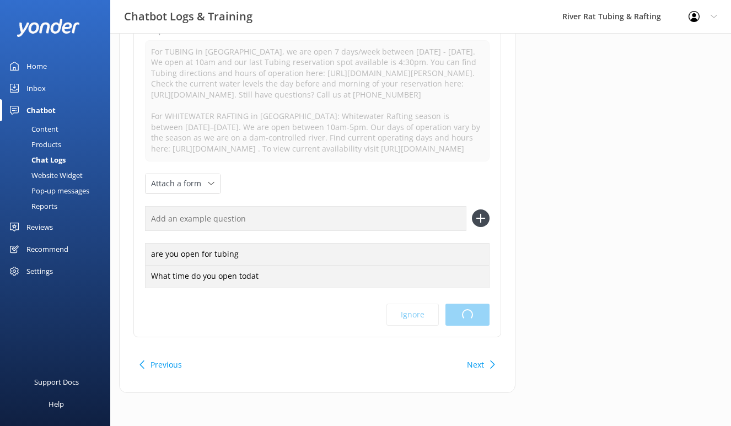
scroll to position [0, 0]
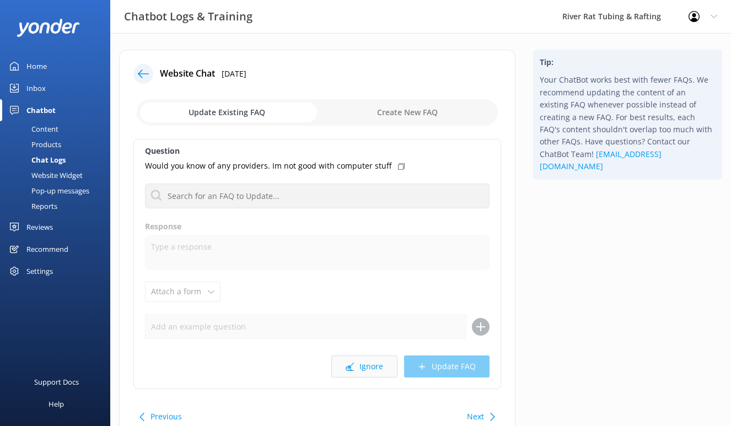
click at [358, 368] on button "Ignore" at bounding box center [364, 367] width 66 height 22
click at [353, 368] on icon at bounding box center [350, 367] width 8 height 8
click at [359, 364] on button "Ignore" at bounding box center [364, 367] width 66 height 22
click at [361, 366] on button "Ignore" at bounding box center [364, 367] width 66 height 22
click at [36, 89] on div "Inbox" at bounding box center [35, 88] width 19 height 22
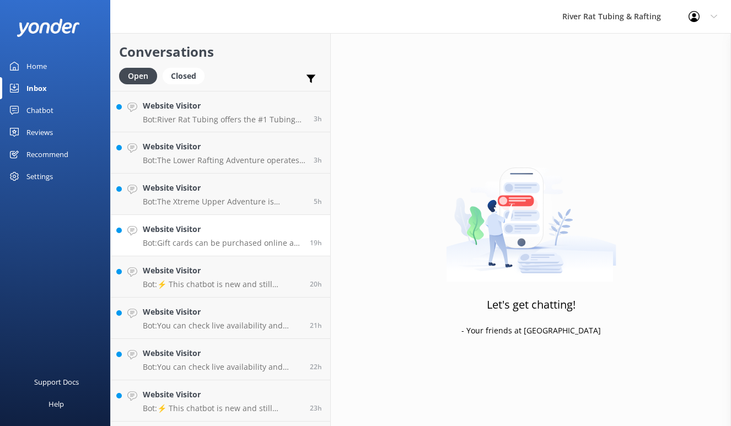
click at [277, 250] on link "Website Visitor Bot: Gift cards can be purchased online at [URL][DOMAIN_NAME]. …" at bounding box center [220, 235] width 219 height 41
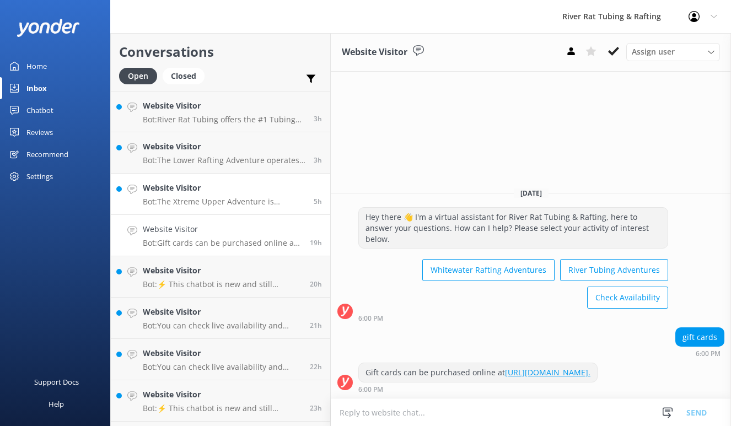
click at [227, 195] on div "Website Visitor Bot: The Xtreme Upper Adventure is designed for thrill-seekers …" at bounding box center [224, 194] width 163 height 24
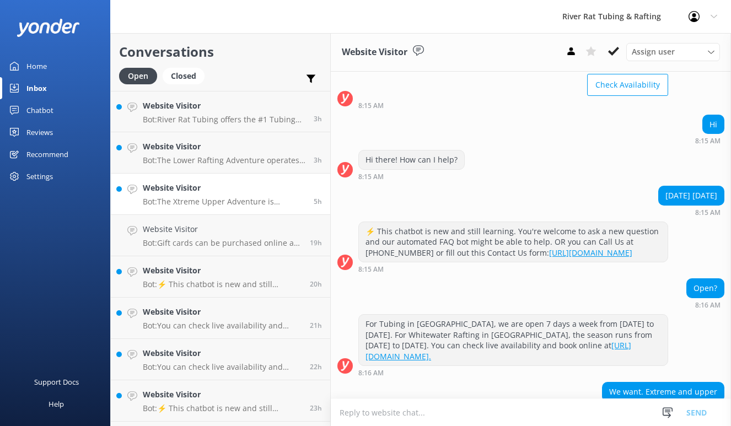
scroll to position [192, 0]
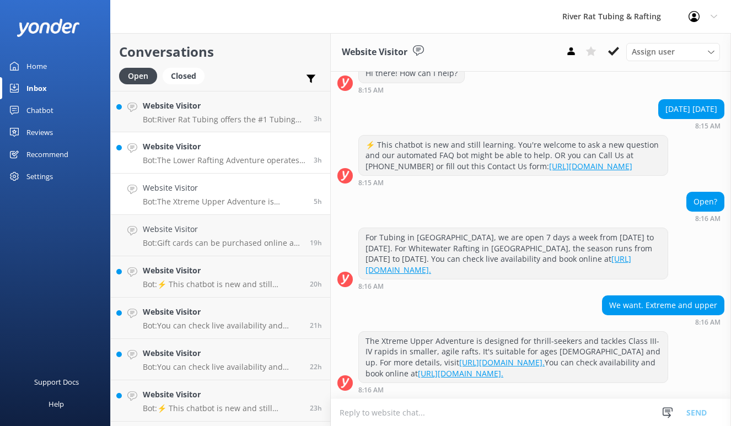
click at [214, 153] on div "Website Visitor Bot: The Lower Rafting Adventure operates from [DATE] to [DATE]…" at bounding box center [224, 153] width 163 height 24
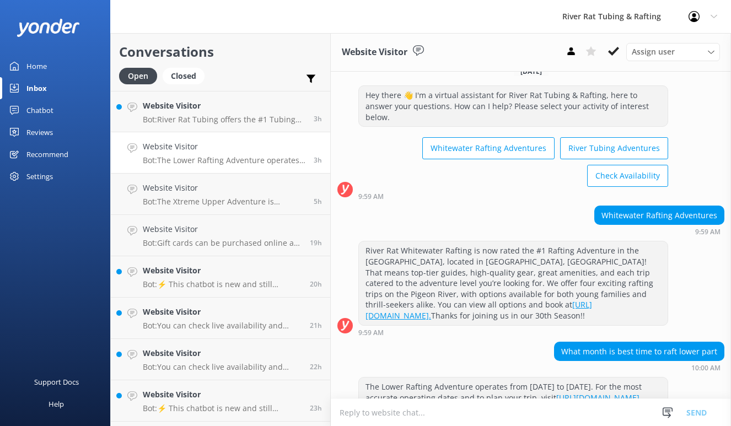
scroll to position [39, 0]
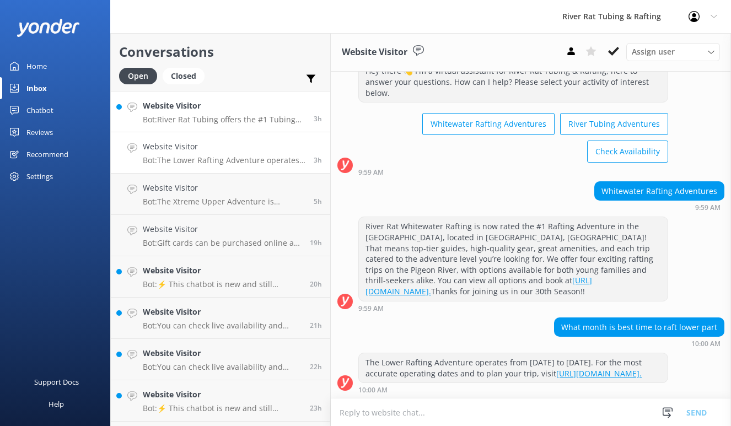
click at [268, 103] on h4 "Website Visitor" at bounding box center [224, 106] width 163 height 12
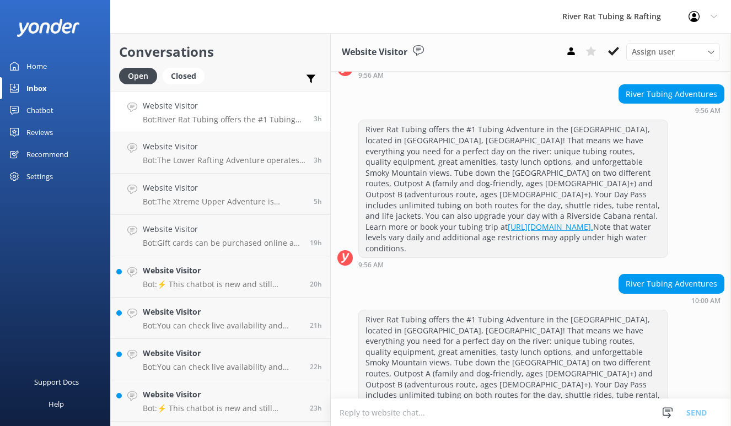
scroll to position [147, 0]
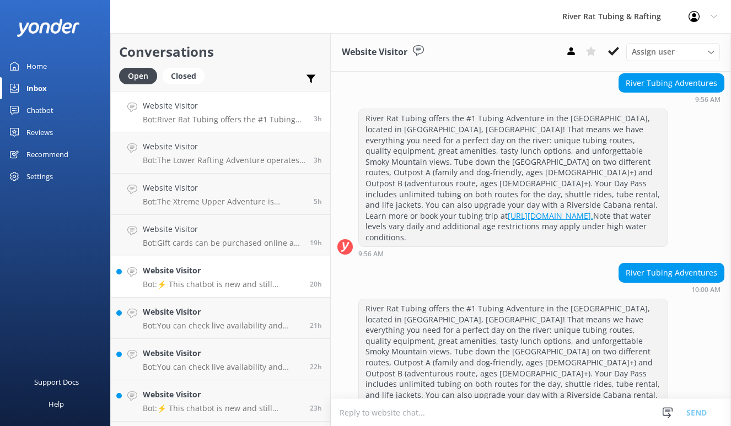
click at [214, 289] on link "Website Visitor Bot: ⚡ This chatbot is new and still learning. You're welcome t…" at bounding box center [220, 276] width 219 height 41
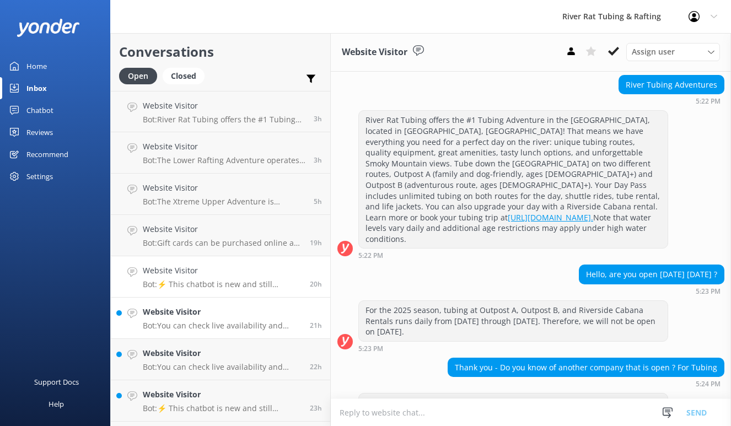
scroll to position [175, 0]
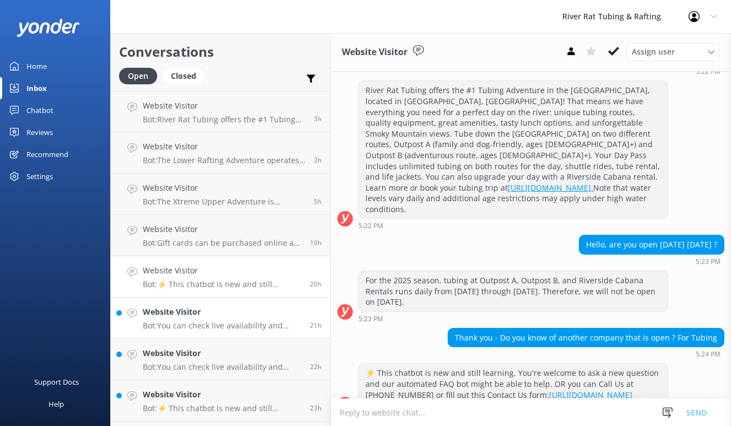
click at [244, 327] on p "Bot: You can check live availability and book your tubing, rafting, packages, o…" at bounding box center [222, 326] width 159 height 10
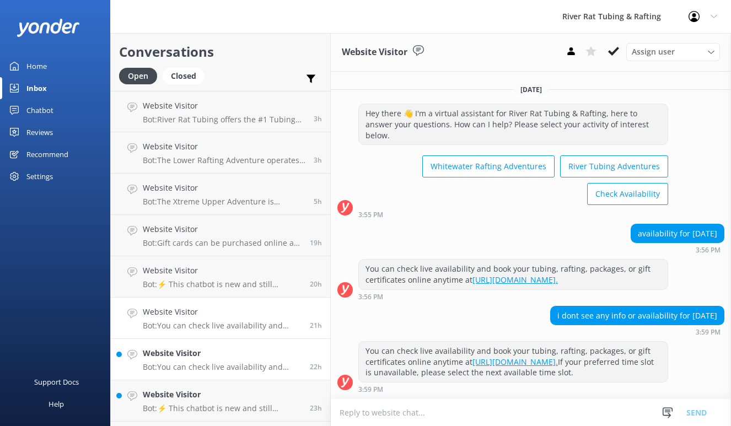
click at [270, 362] on p "Bot: You can check live availability and book your tubing, rafting, packages, o…" at bounding box center [222, 367] width 159 height 10
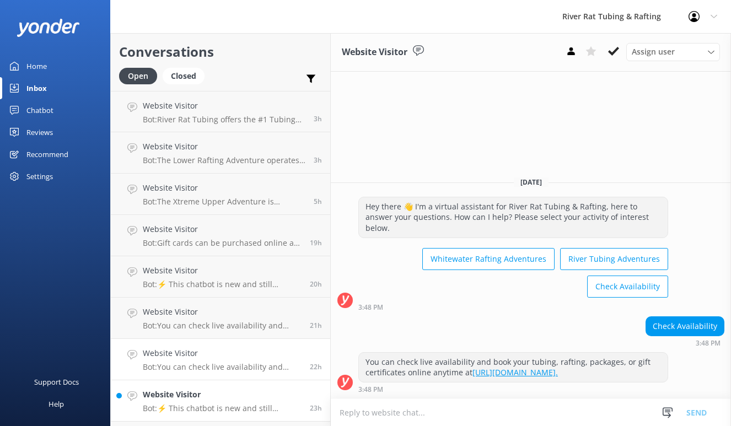
click at [245, 399] on h4 "Website Visitor" at bounding box center [222, 395] width 159 height 12
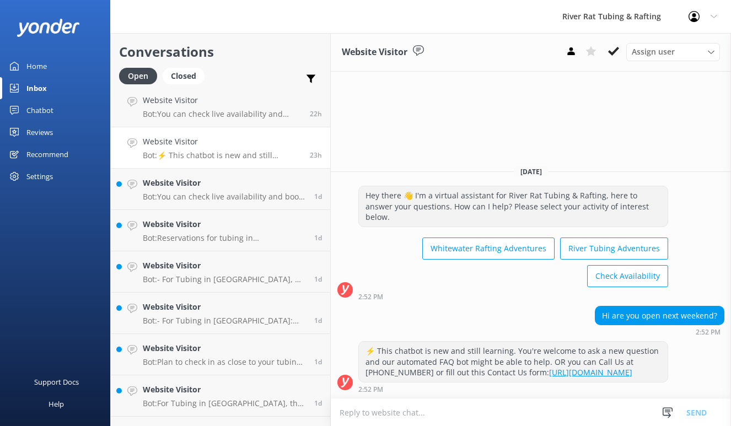
scroll to position [295, 0]
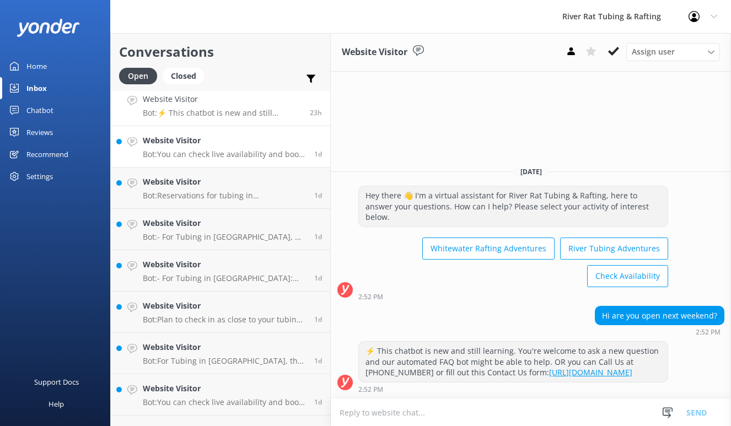
click at [233, 143] on h4 "Website Visitor" at bounding box center [224, 141] width 163 height 12
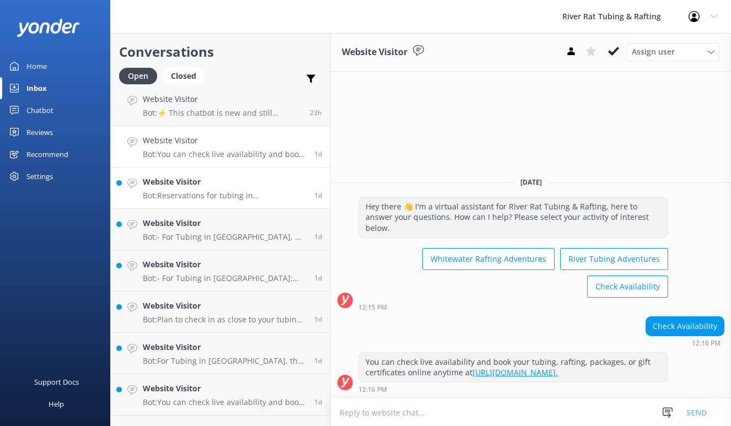
click at [221, 202] on link "Website Visitor Bot: Reservations for tubing in [GEOGRAPHIC_DATA] are required …" at bounding box center [220, 188] width 219 height 41
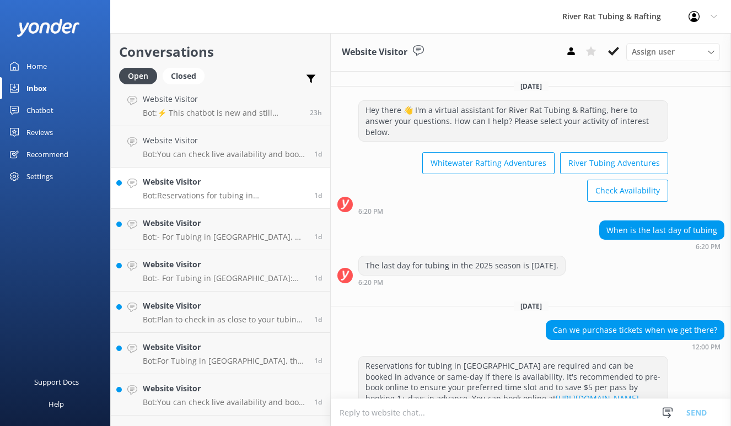
scroll to position [14, 0]
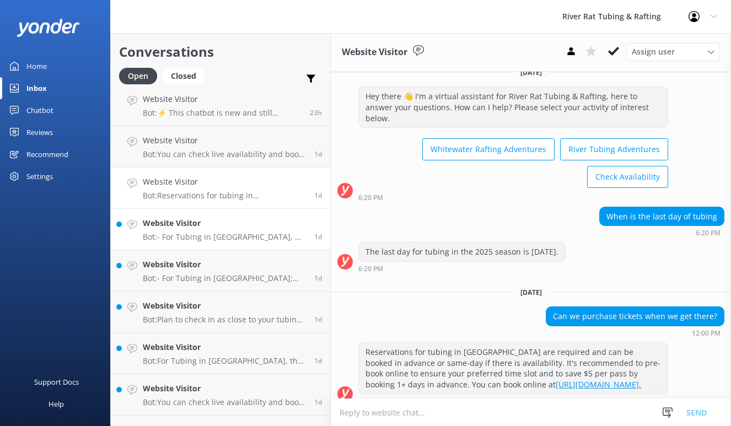
click at [204, 234] on p "Bot: - For Tubing in [GEOGRAPHIC_DATA], we are open daily from [DATE] to [DATE]…" at bounding box center [224, 237] width 163 height 10
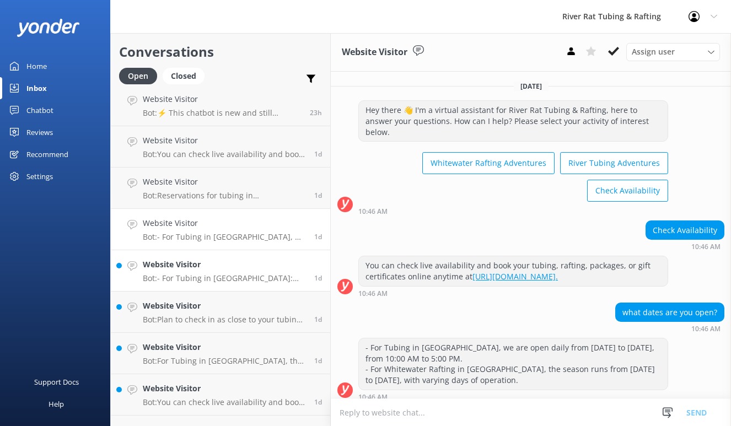
click at [208, 274] on p "Bot: - For Tubing in [GEOGRAPHIC_DATA]: The last tubing day of the season is [D…" at bounding box center [224, 278] width 163 height 10
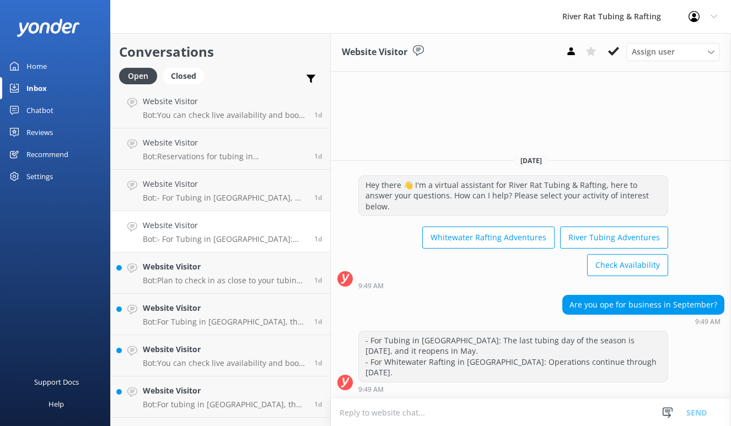
scroll to position [341, 0]
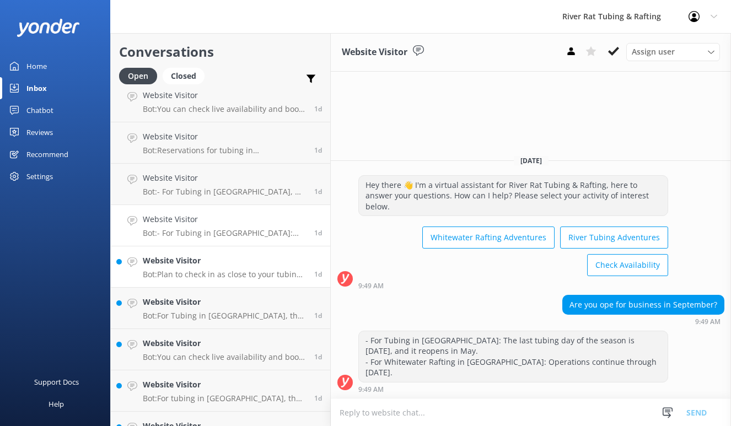
click at [182, 267] on div "Website Visitor Bot: Plan to check in as close to your tubing reservation time …" at bounding box center [224, 267] width 163 height 24
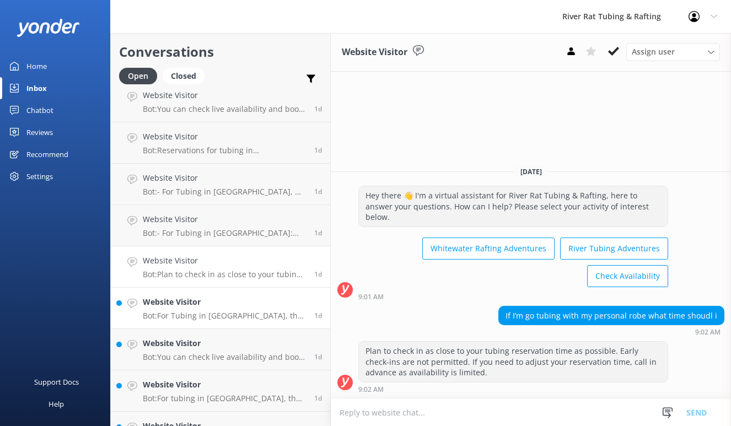
click at [190, 302] on h4 "Website Visitor" at bounding box center [224, 302] width 163 height 12
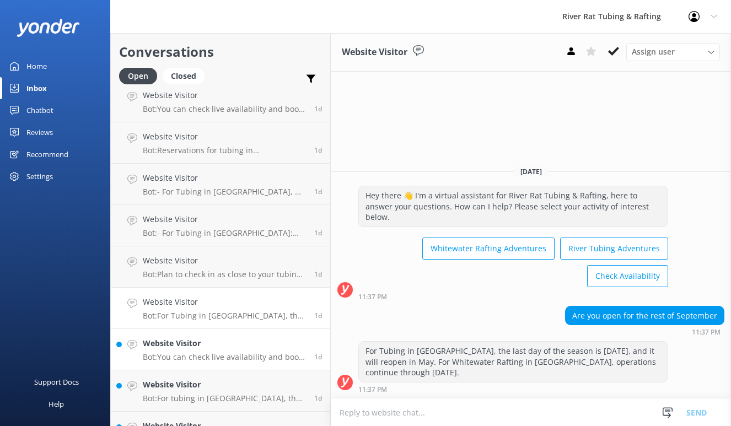
click at [210, 347] on h4 "Website Visitor" at bounding box center [224, 343] width 163 height 12
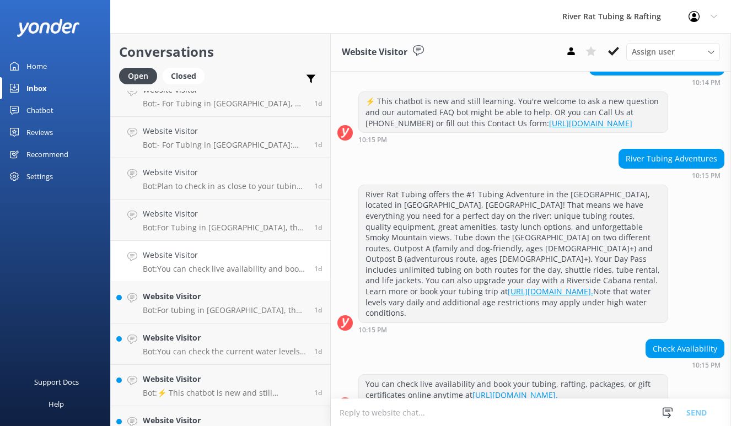
scroll to position [432, 0]
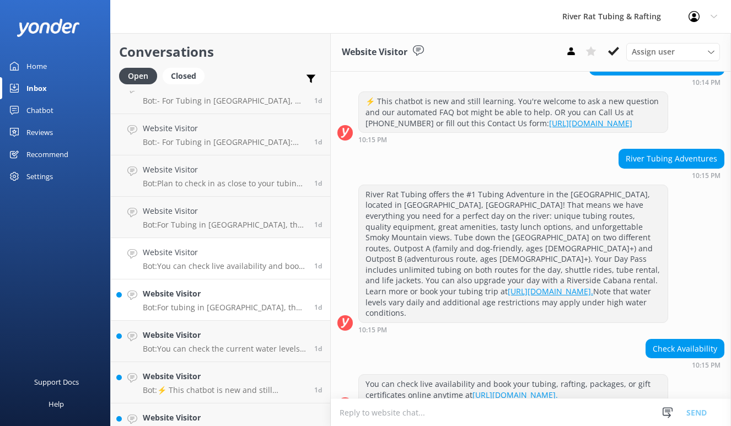
click at [225, 304] on p "Bot: For tubing in [GEOGRAPHIC_DATA], the business operates 7 days a week from …" at bounding box center [224, 308] width 163 height 10
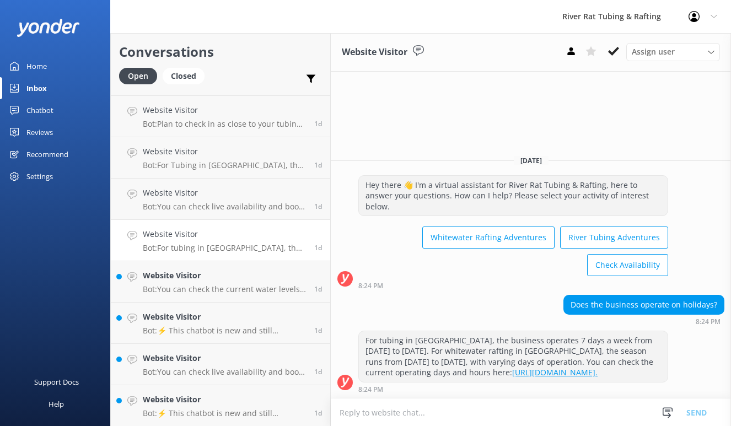
scroll to position [492, 0]
click at [219, 282] on div "Website Visitor Bot: You can check the current water levels, which update hourl…" at bounding box center [224, 281] width 163 height 24
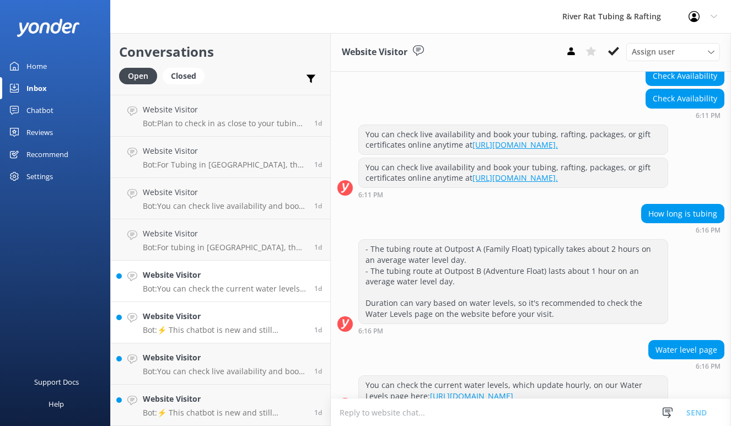
scroll to position [330, 0]
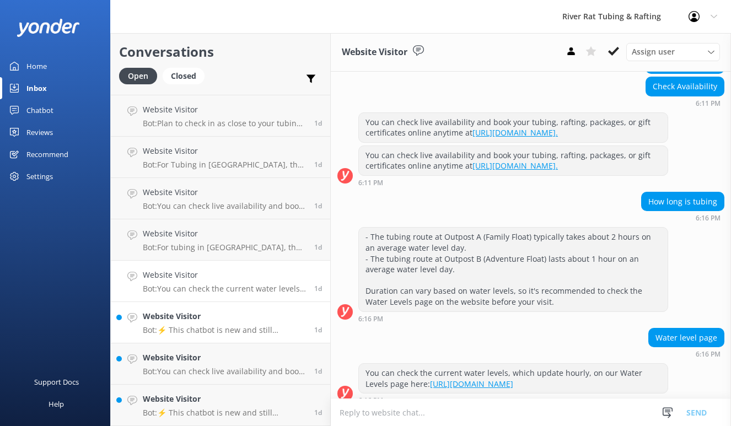
click at [209, 325] on p "Bot: ⚡ This chatbot is new and still learning. You're welcome to ask a new ques…" at bounding box center [224, 330] width 163 height 10
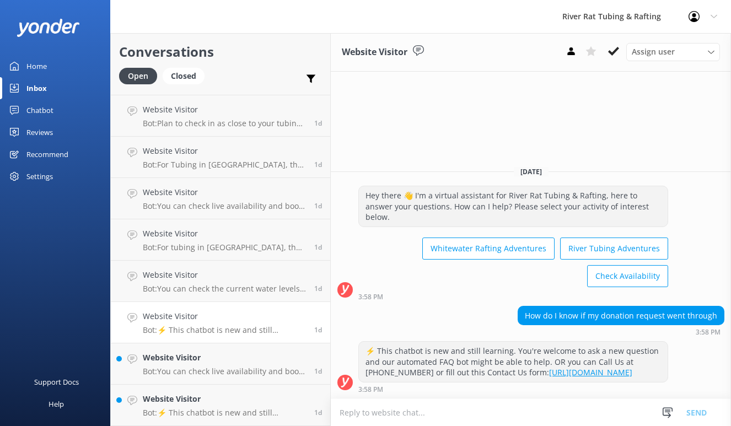
click at [39, 62] on div "Home" at bounding box center [36, 66] width 20 height 22
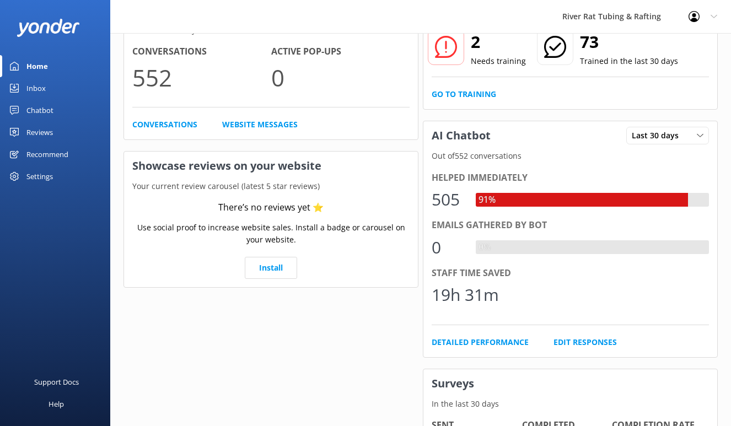
scroll to position [93, 0]
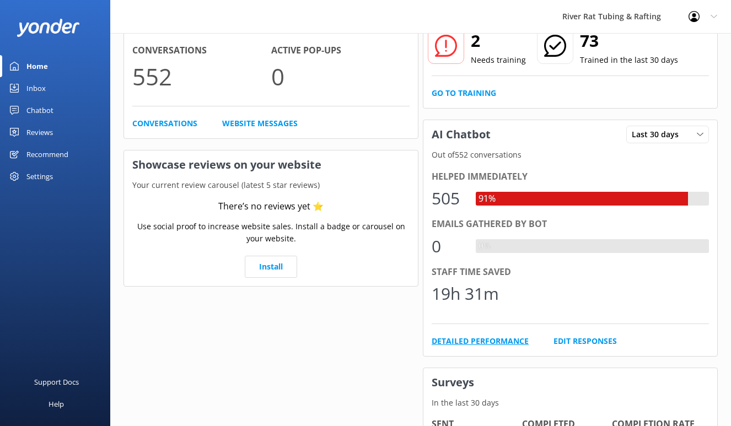
click at [494, 342] on link "Detailed Performance" at bounding box center [480, 341] width 97 height 12
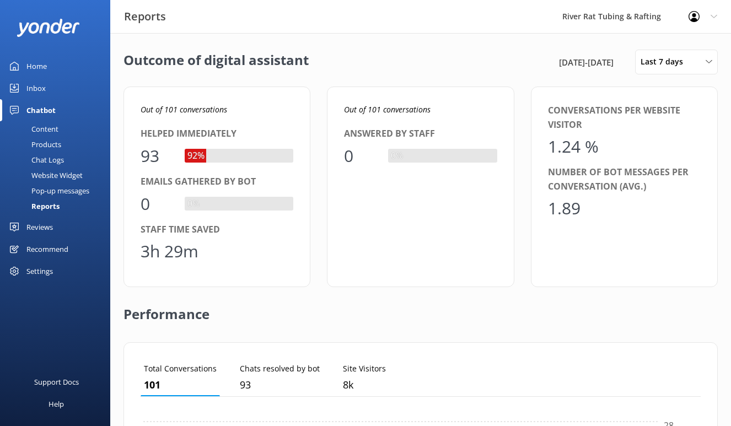
scroll to position [111, 560]
click at [686, 65] on span "Last 7 days" at bounding box center [665, 62] width 49 height 12
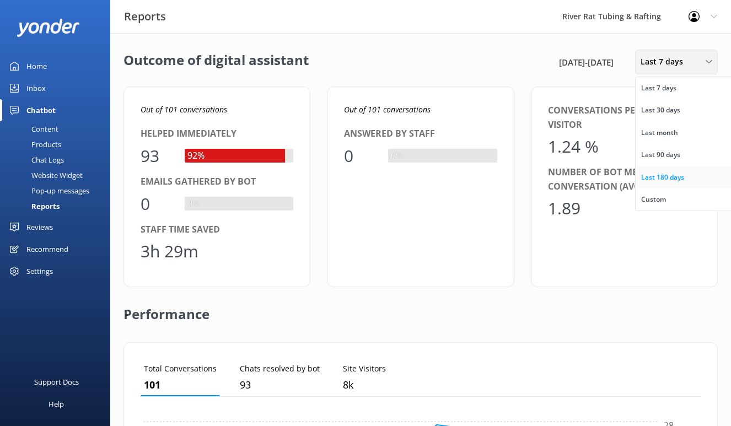
click at [668, 173] on div "Last 180 days" at bounding box center [662, 177] width 43 height 11
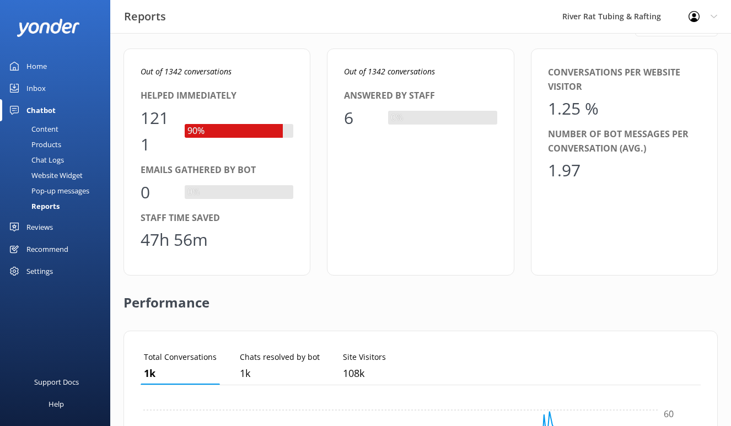
scroll to position [0, 0]
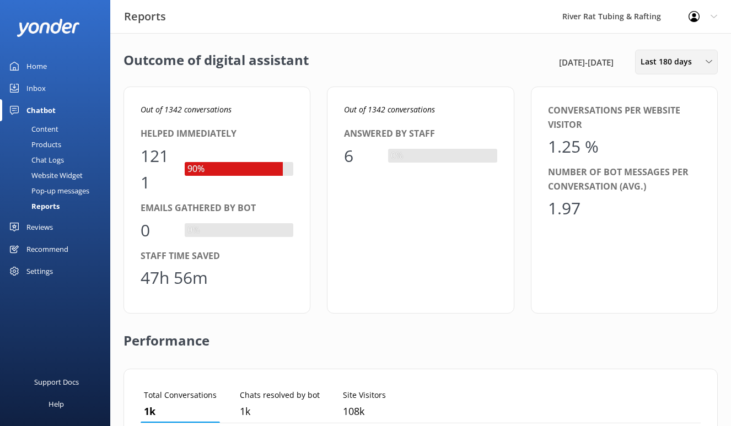
click at [670, 61] on span "Last 180 days" at bounding box center [670, 62] width 58 height 12
click at [673, 155] on div "Last 90 days" at bounding box center [660, 154] width 39 height 11
click at [676, 66] on span "Last 90 days" at bounding box center [667, 62] width 53 height 12
click at [653, 199] on div "Custom" at bounding box center [653, 199] width 25 height 11
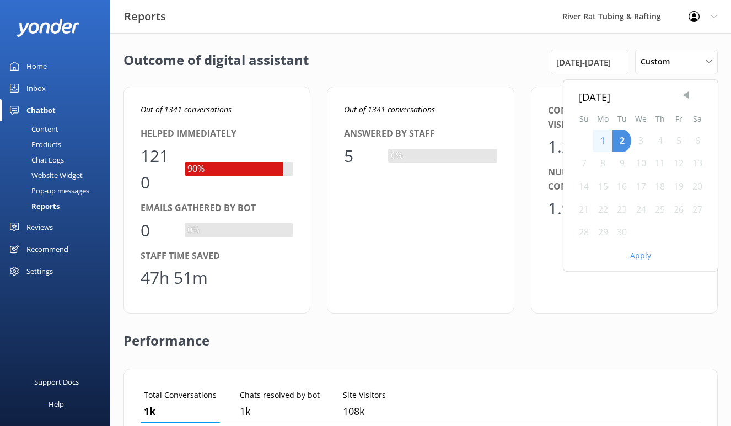
click at [684, 96] on span "Previous Month" at bounding box center [685, 95] width 11 height 11
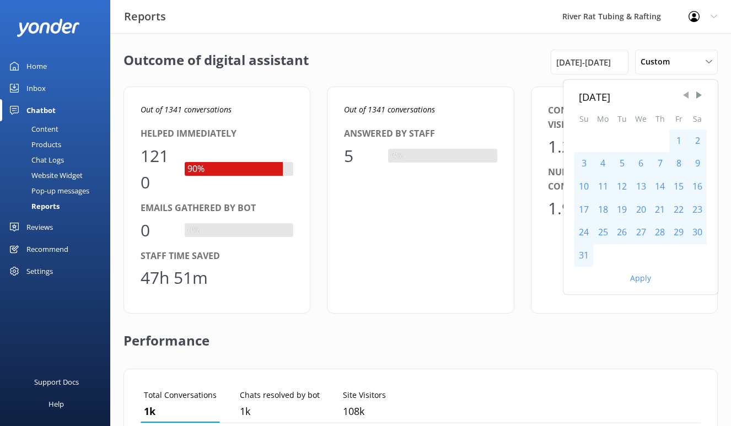
click at [685, 96] on span "Previous Month" at bounding box center [685, 95] width 11 height 11
click at [622, 139] on div "1" at bounding box center [621, 141] width 19 height 23
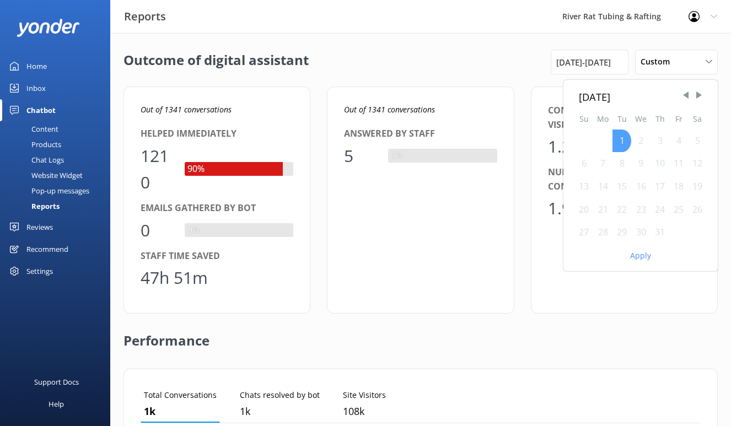
click at [619, 141] on div "1" at bounding box center [621, 141] width 19 height 23
click at [701, 91] on span "Next Month" at bounding box center [699, 95] width 11 height 11
click at [584, 67] on span "[DATE] - [DATE]" at bounding box center [583, 62] width 55 height 13
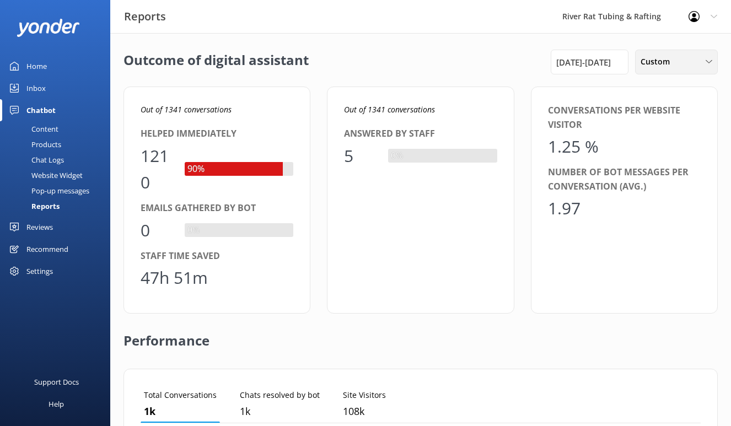
click at [678, 67] on div "Custom" at bounding box center [676, 62] width 77 height 12
click at [647, 202] on div "Custom" at bounding box center [653, 199] width 25 height 11
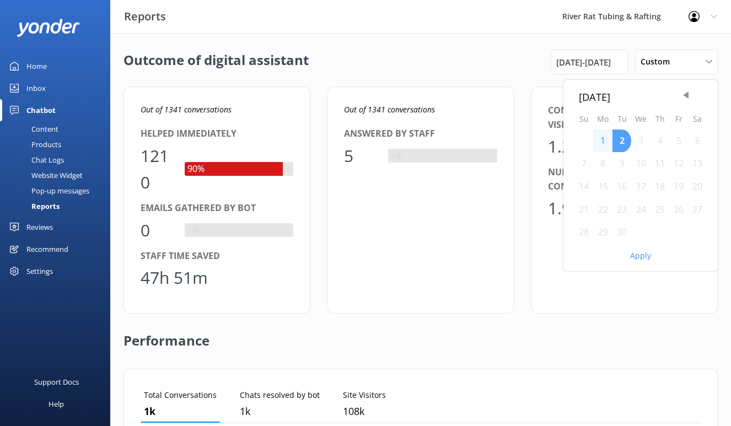
click at [624, 142] on div "2" at bounding box center [621, 141] width 19 height 23
click at [686, 94] on span "Previous Month" at bounding box center [685, 95] width 11 height 11
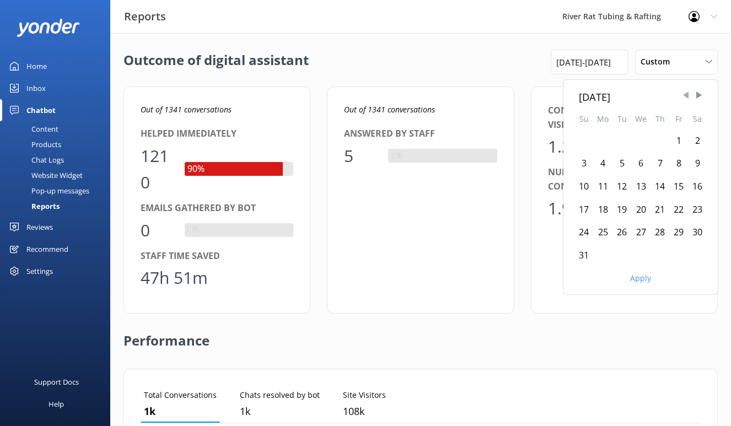
click at [686, 94] on span "Previous Month" at bounding box center [685, 95] width 11 height 11
click at [615, 142] on div "1" at bounding box center [621, 141] width 19 height 23
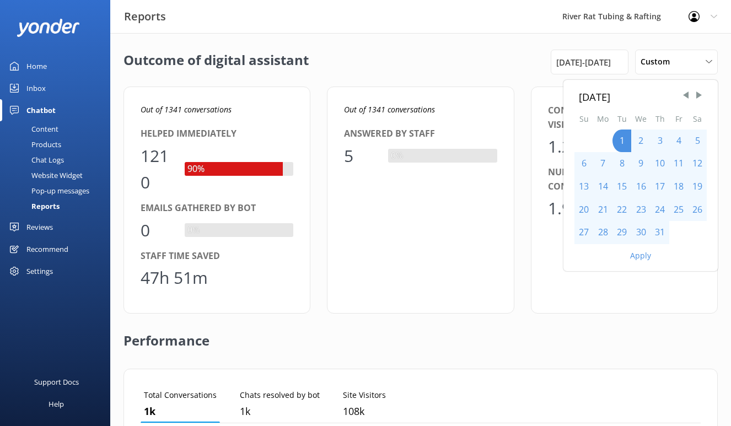
click at [642, 256] on button "Apply" at bounding box center [640, 256] width 21 height 8
